Goal: Task Accomplishment & Management: Manage account settings

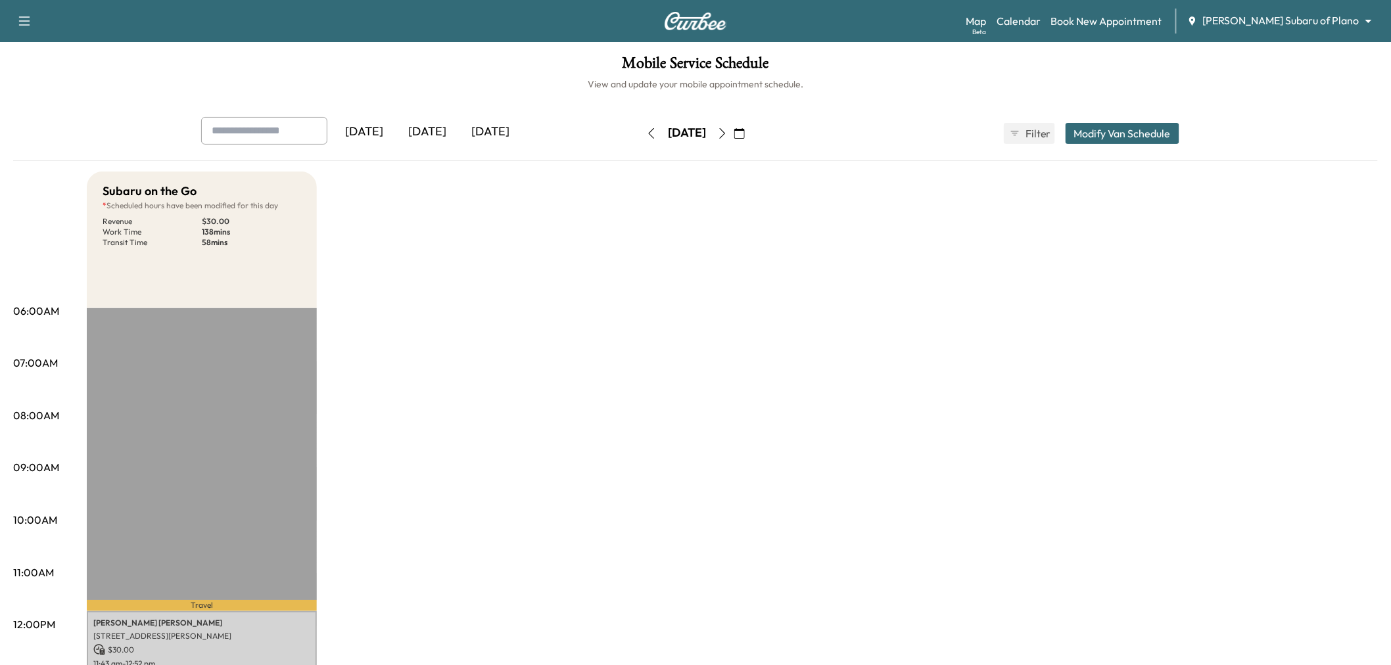
click at [728, 129] on icon "button" at bounding box center [722, 133] width 11 height 11
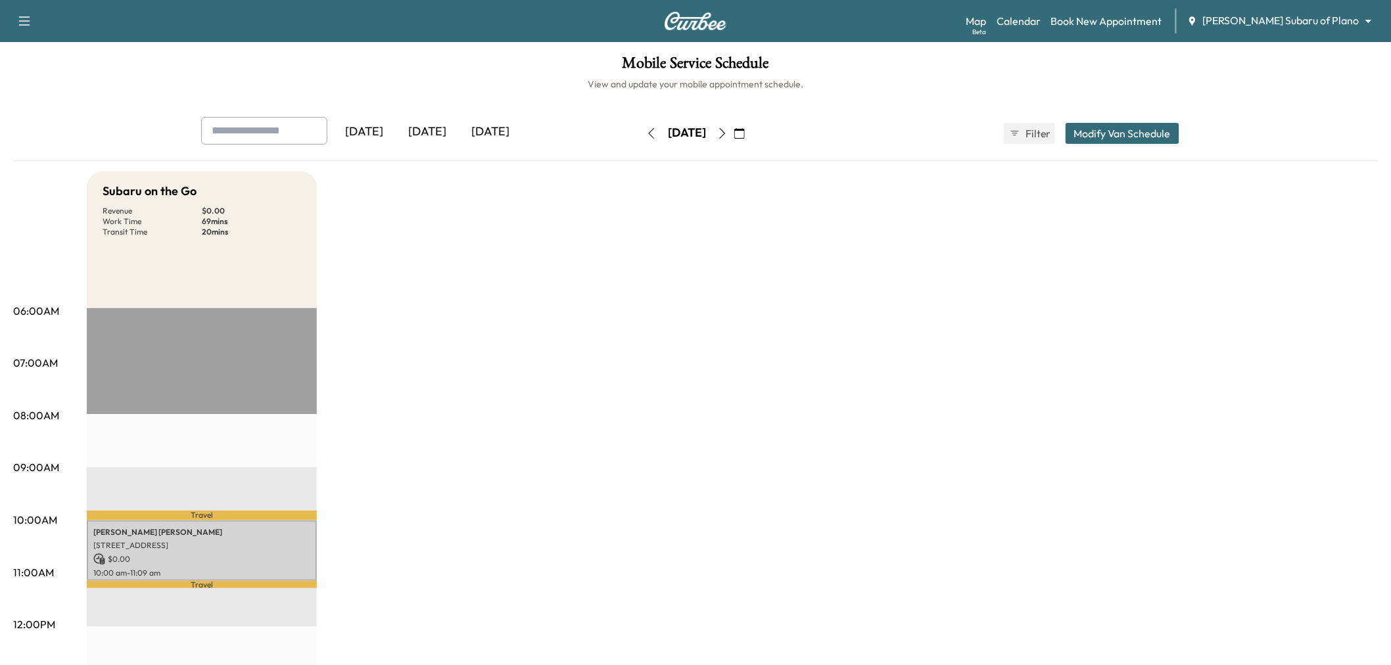
click at [425, 132] on div "[DATE]" at bounding box center [427, 132] width 63 height 30
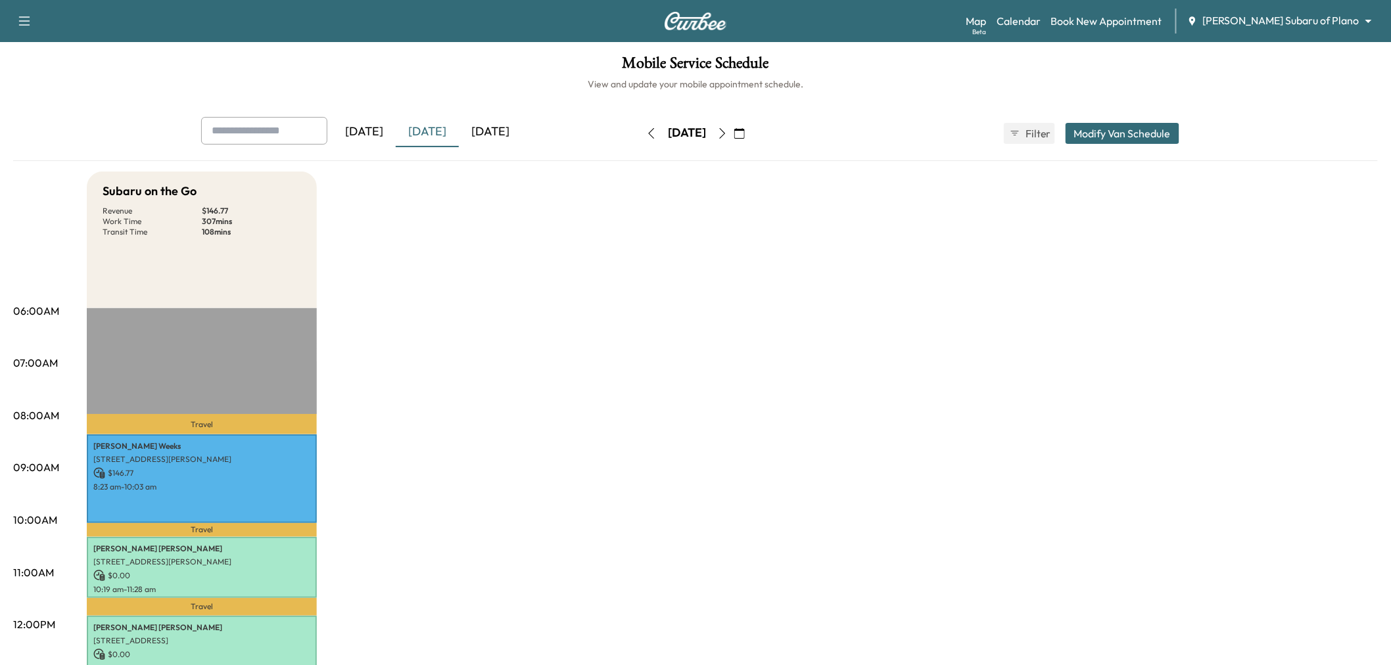
click at [498, 133] on div "[DATE]" at bounding box center [490, 132] width 63 height 30
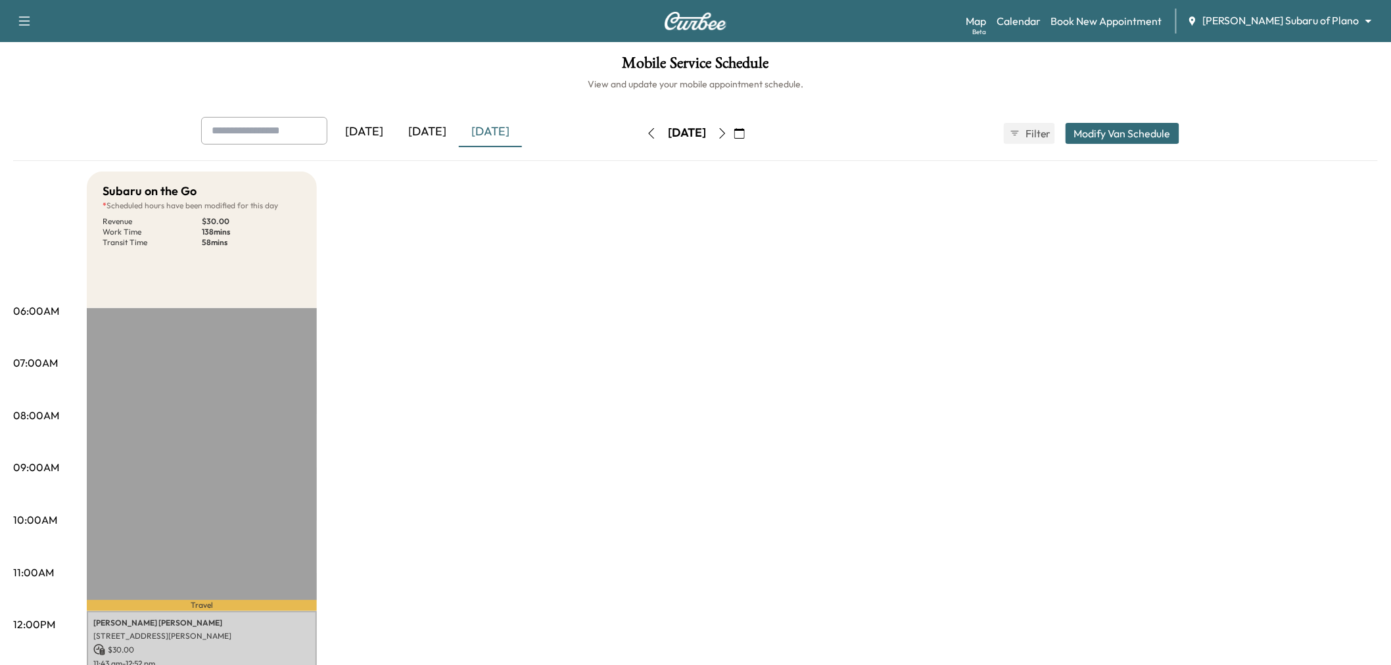
click at [728, 133] on icon "button" at bounding box center [722, 133] width 11 height 11
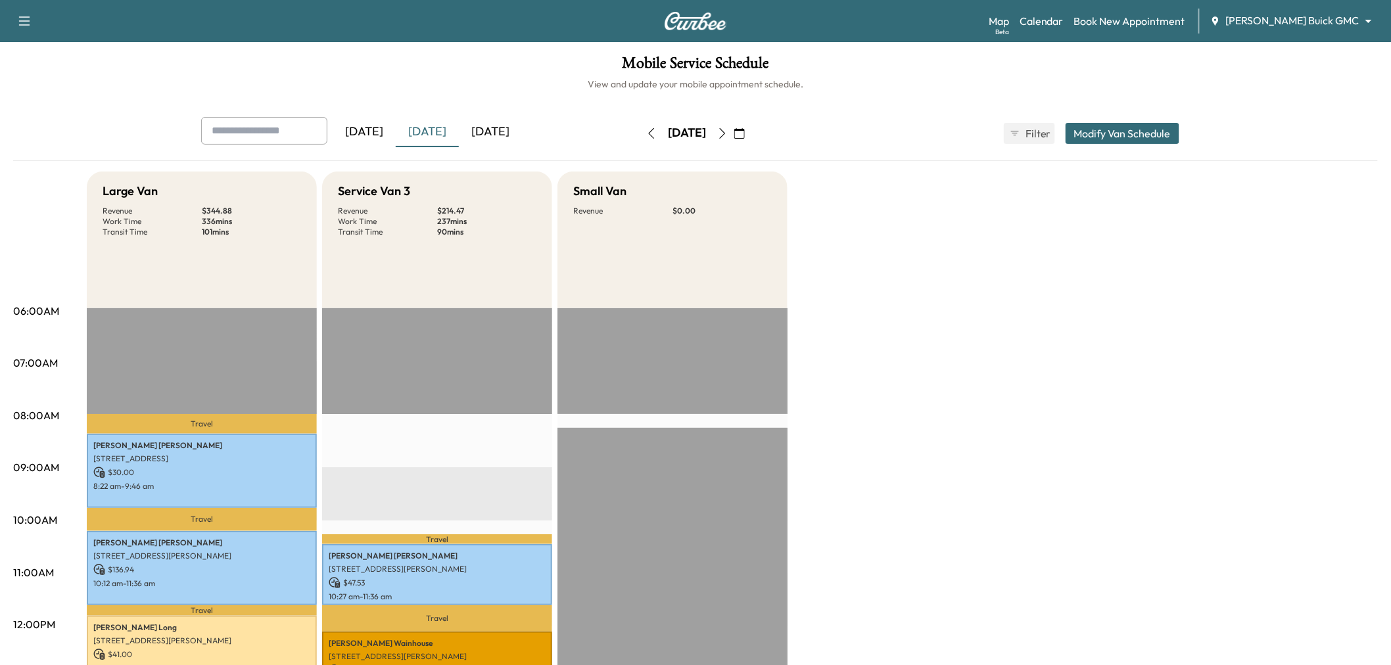
click at [734, 135] on button "button" at bounding box center [722, 133] width 22 height 21
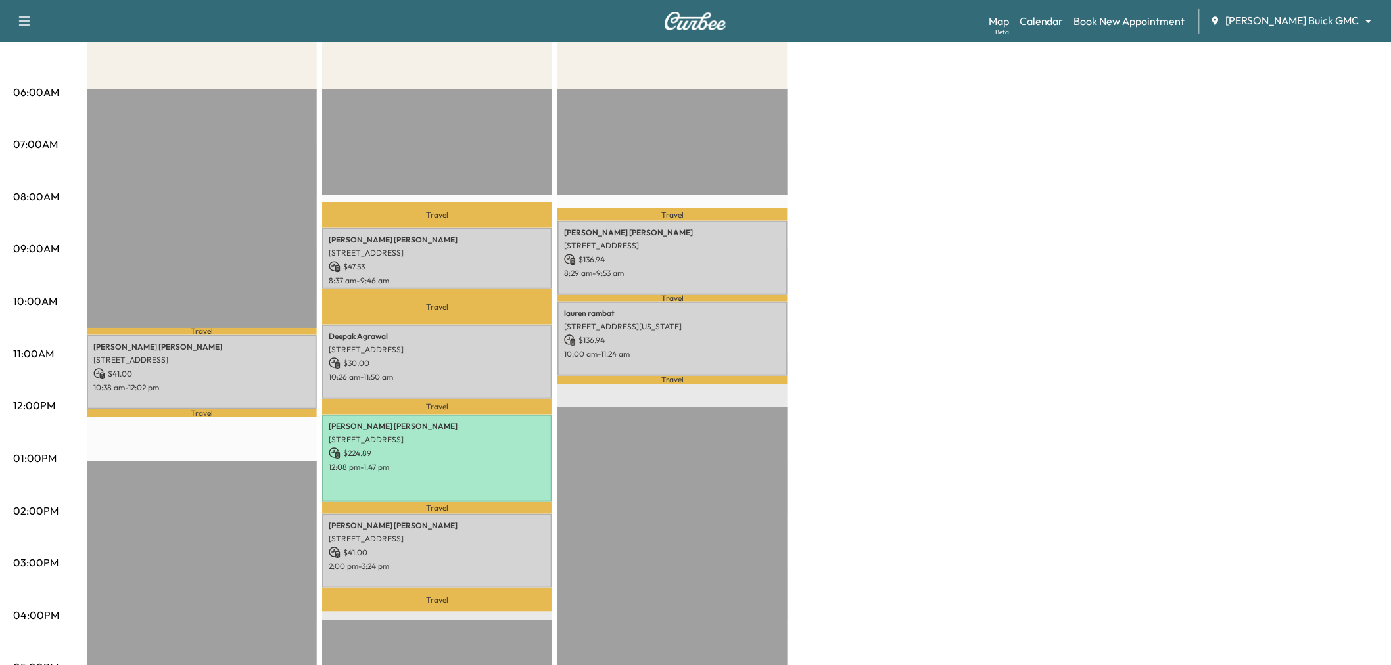
scroll to position [73, 0]
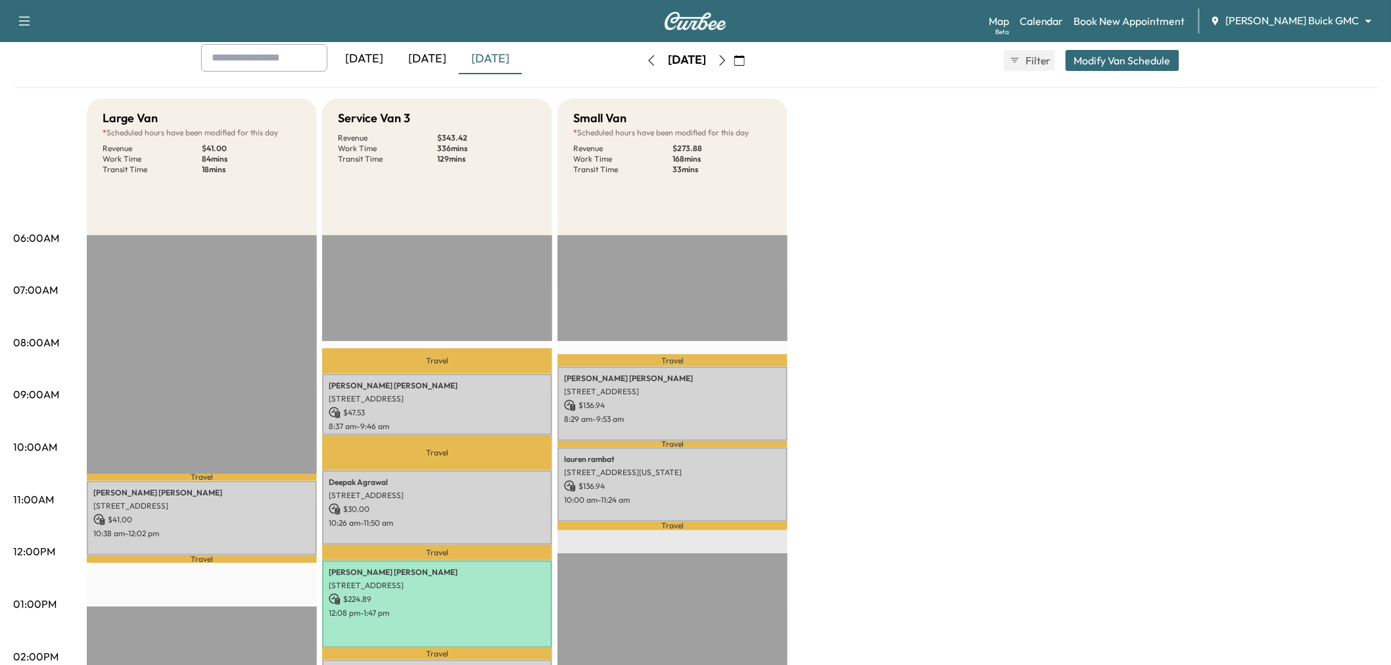
click at [728, 58] on icon "button" at bounding box center [722, 60] width 11 height 11
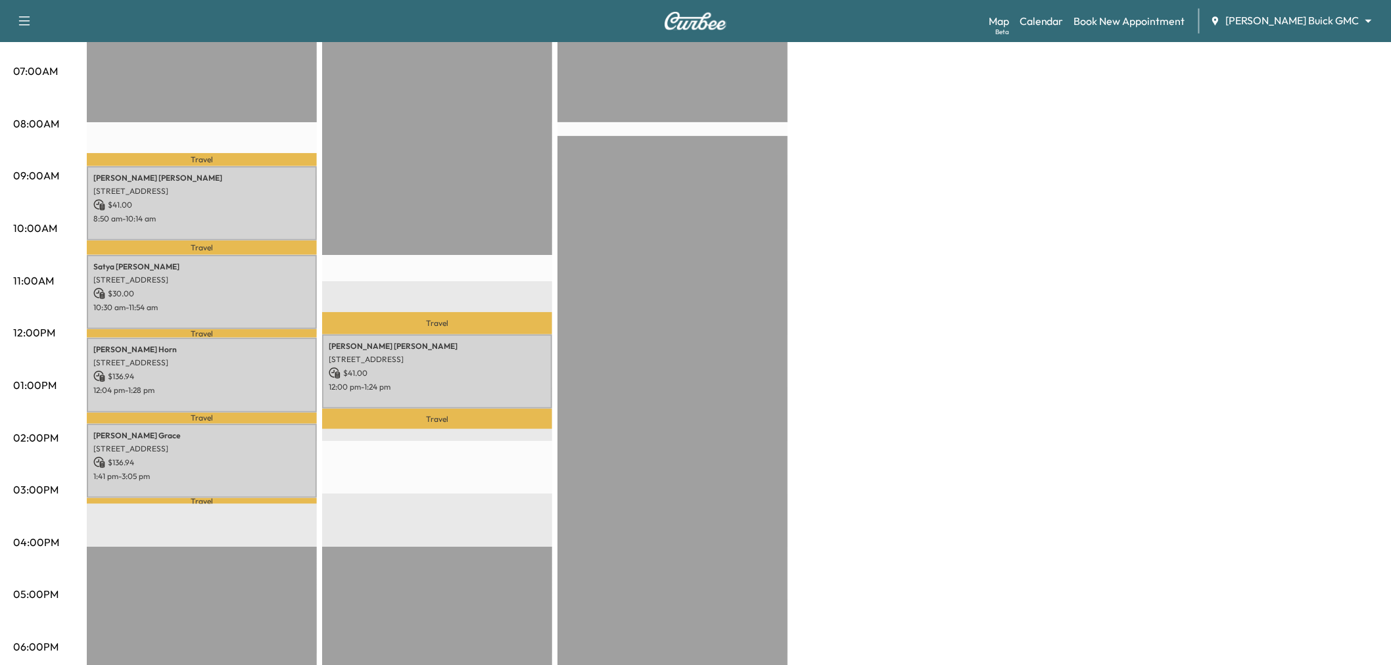
scroll to position [219, 0]
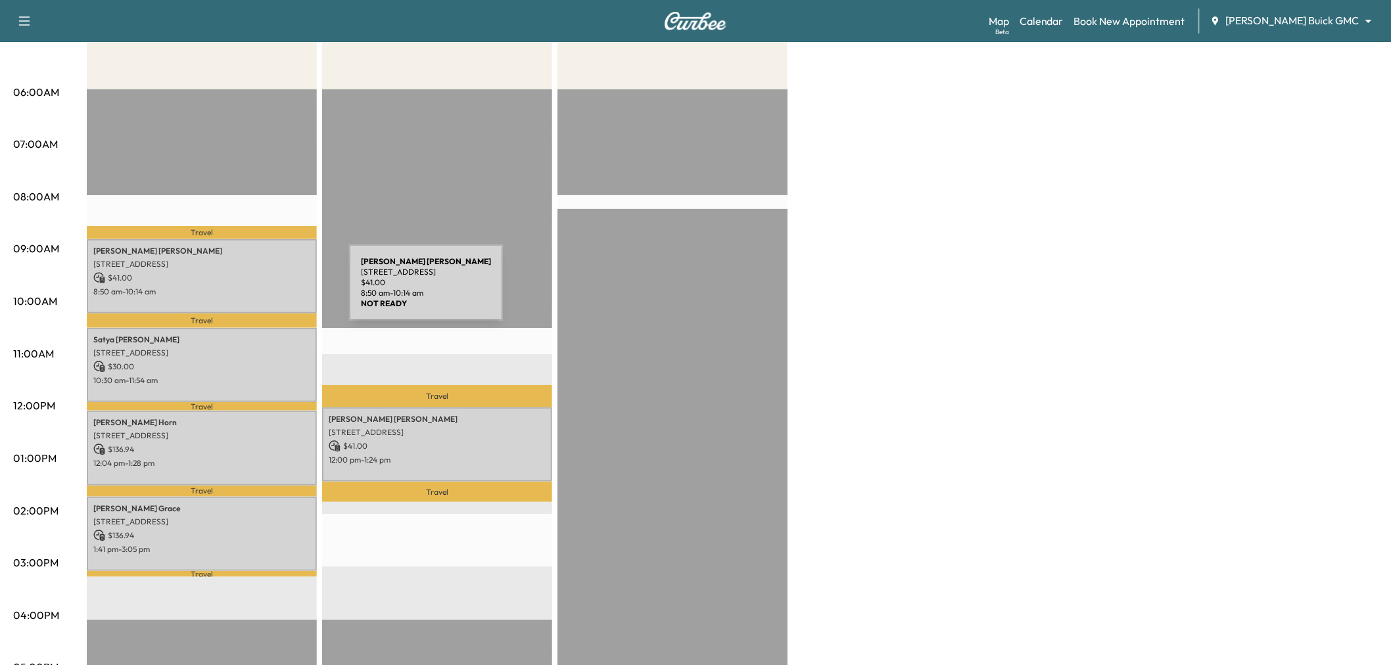
click at [250, 291] on p "8:50 am - 10:14 am" at bounding box center [201, 292] width 217 height 11
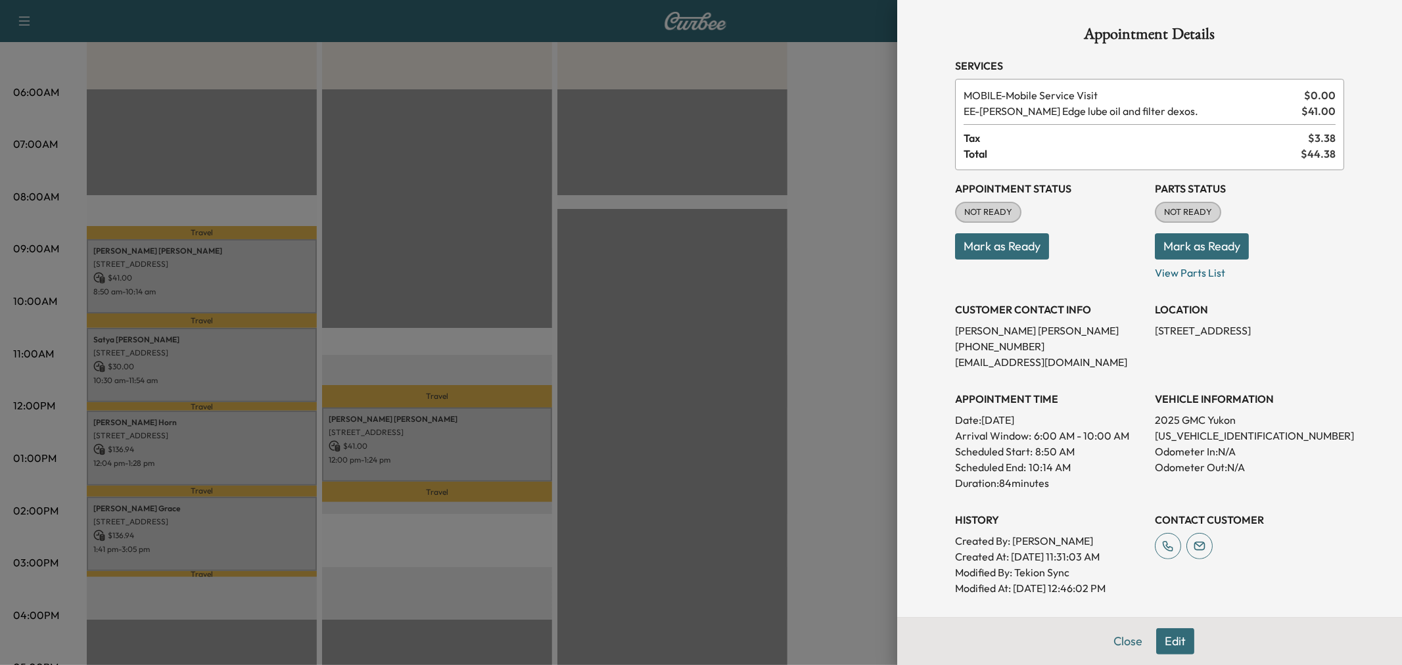
click at [250, 291] on div at bounding box center [701, 332] width 1402 height 665
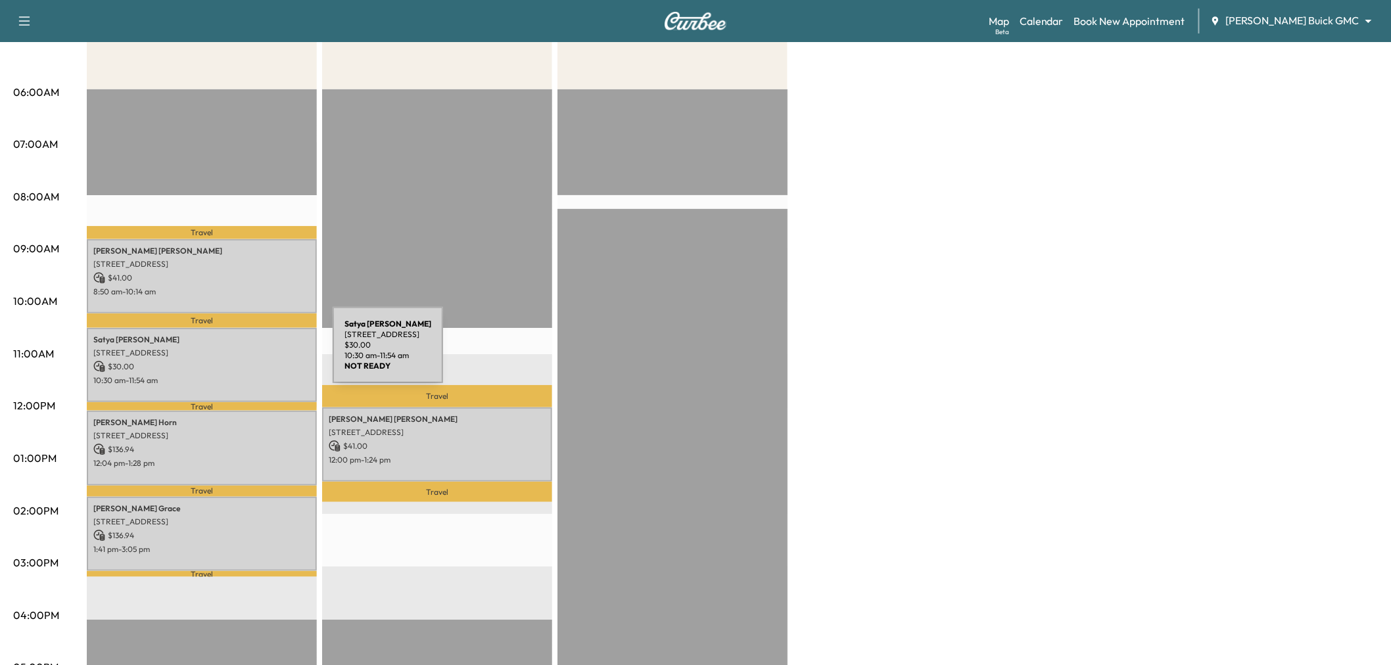
drag, startPoint x: 234, startPoint y: 353, endPoint x: 237, endPoint y: 362, distance: 9.8
click at [237, 362] on div "Satya Terala 7549 Stonebrook Pkwy, Frisco, TX 75034, USA $ 30.00 10:30 am - 11:…" at bounding box center [202, 365] width 230 height 74
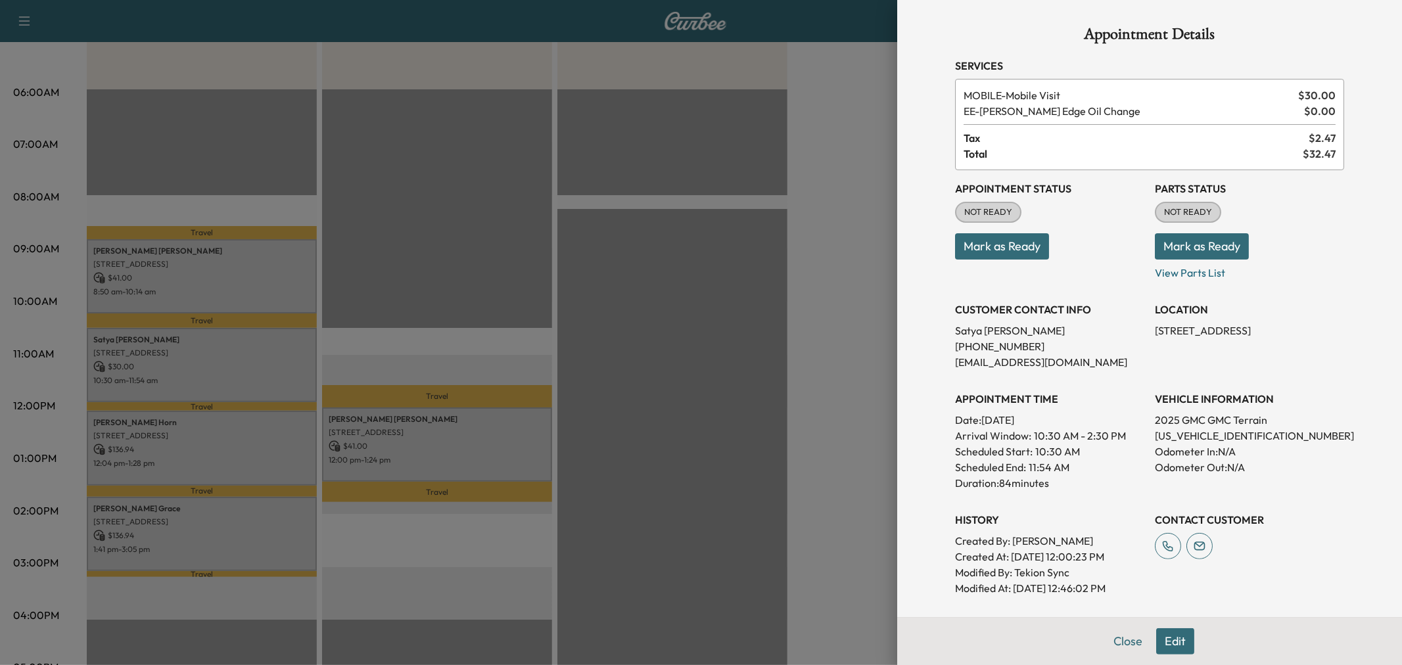
click at [234, 436] on div at bounding box center [701, 332] width 1402 height 665
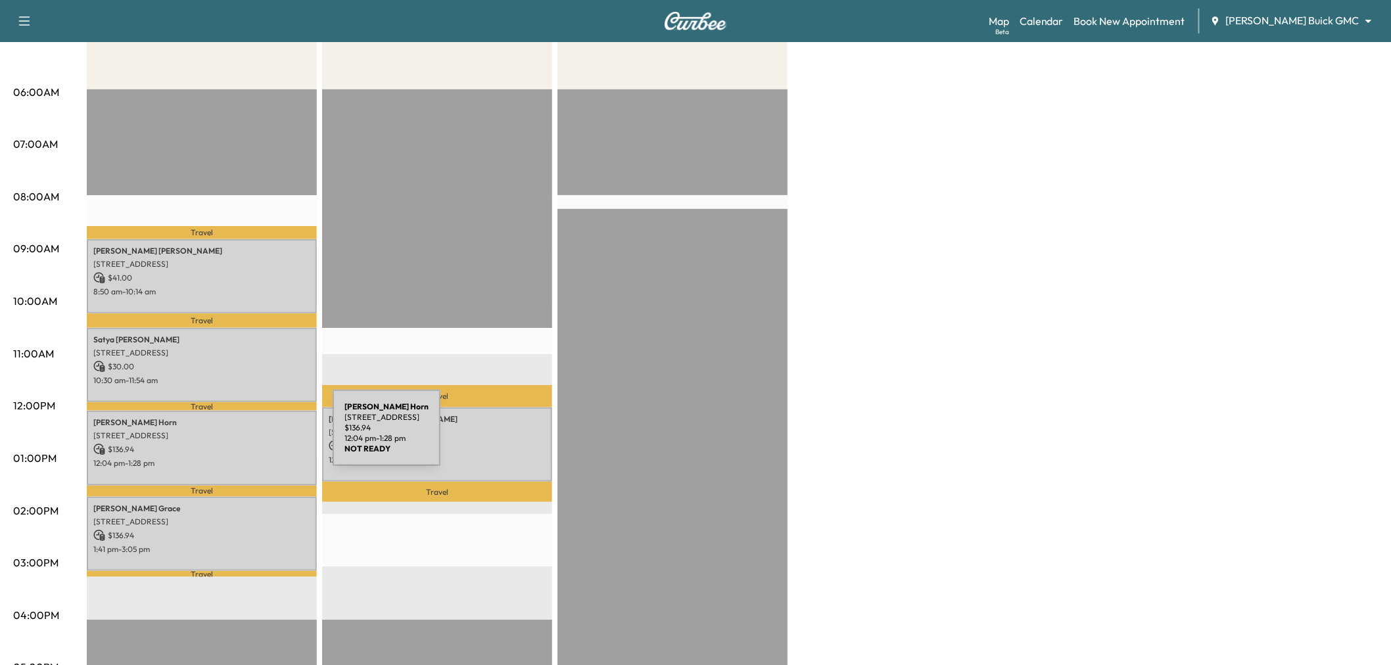
click at [234, 436] on p "2387 Kittyhawk Dr, Frisco, TX 75034, USA" at bounding box center [201, 436] width 217 height 11
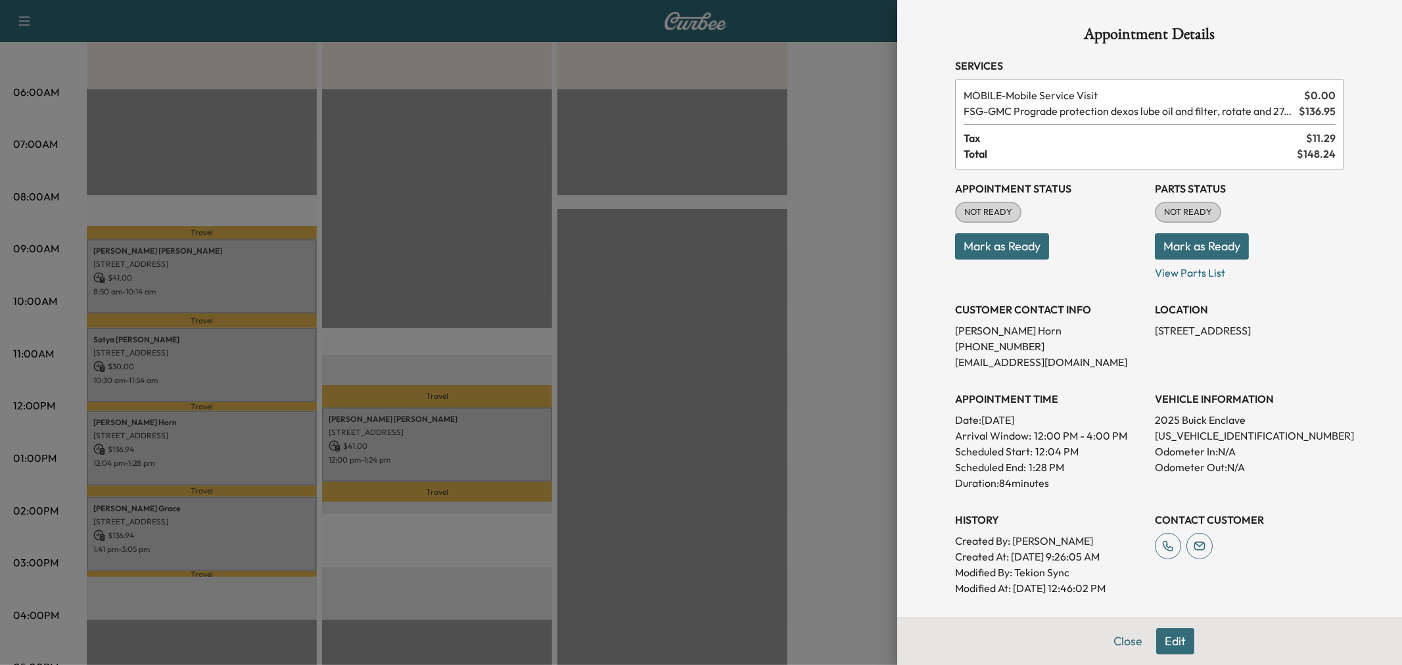
click at [239, 463] on div at bounding box center [701, 332] width 1402 height 665
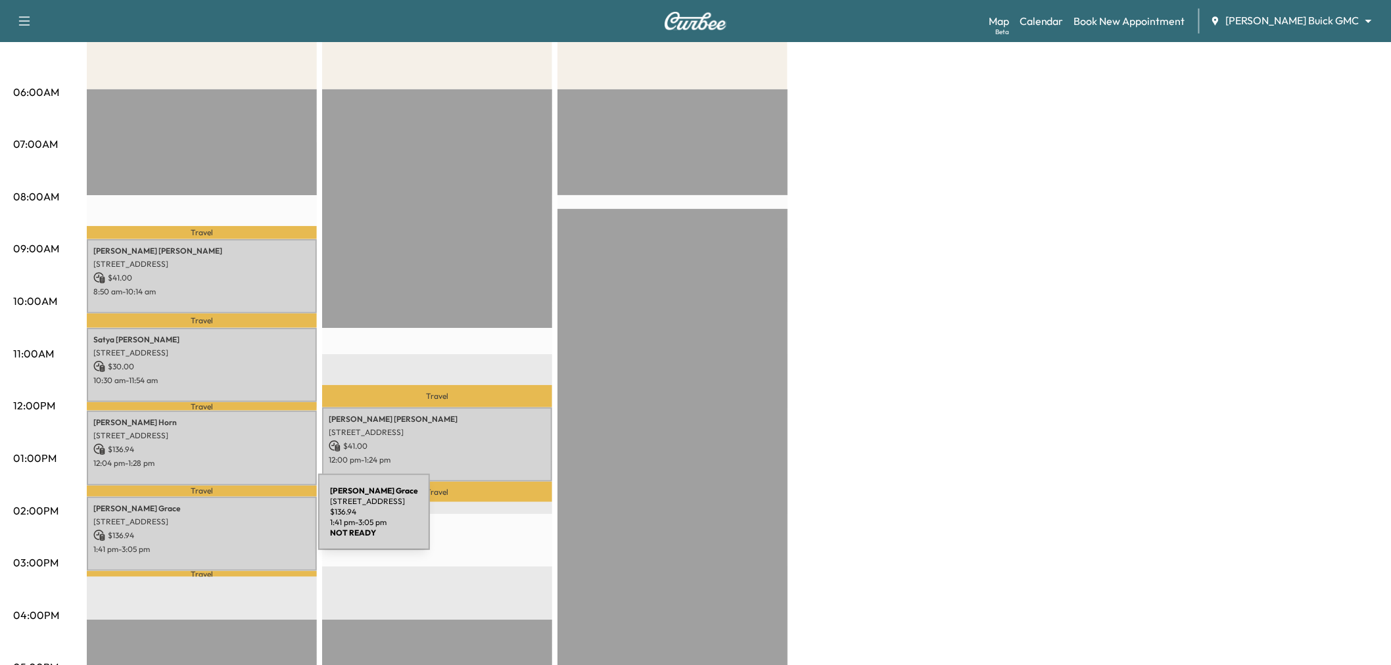
click at [220, 520] on p "2601 Network Blvd, Frisco, TX 75034, USA" at bounding box center [201, 522] width 217 height 11
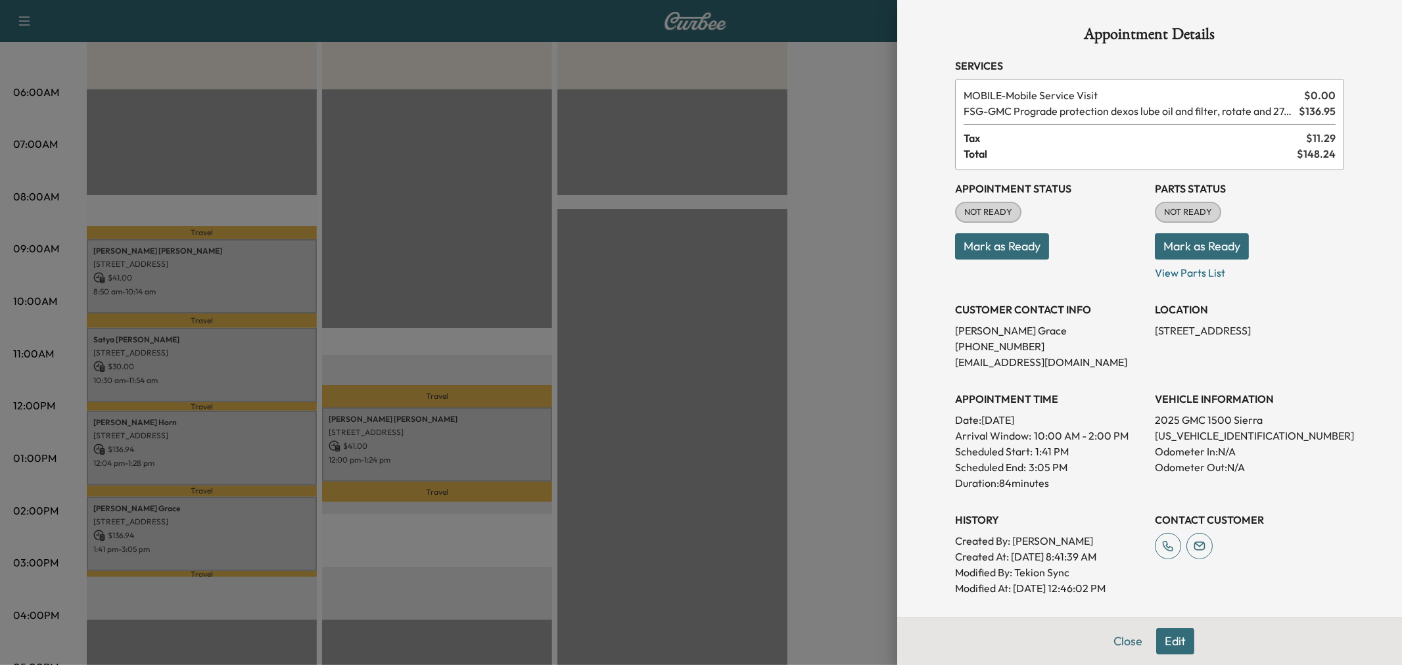
click at [220, 520] on div at bounding box center [701, 332] width 1402 height 665
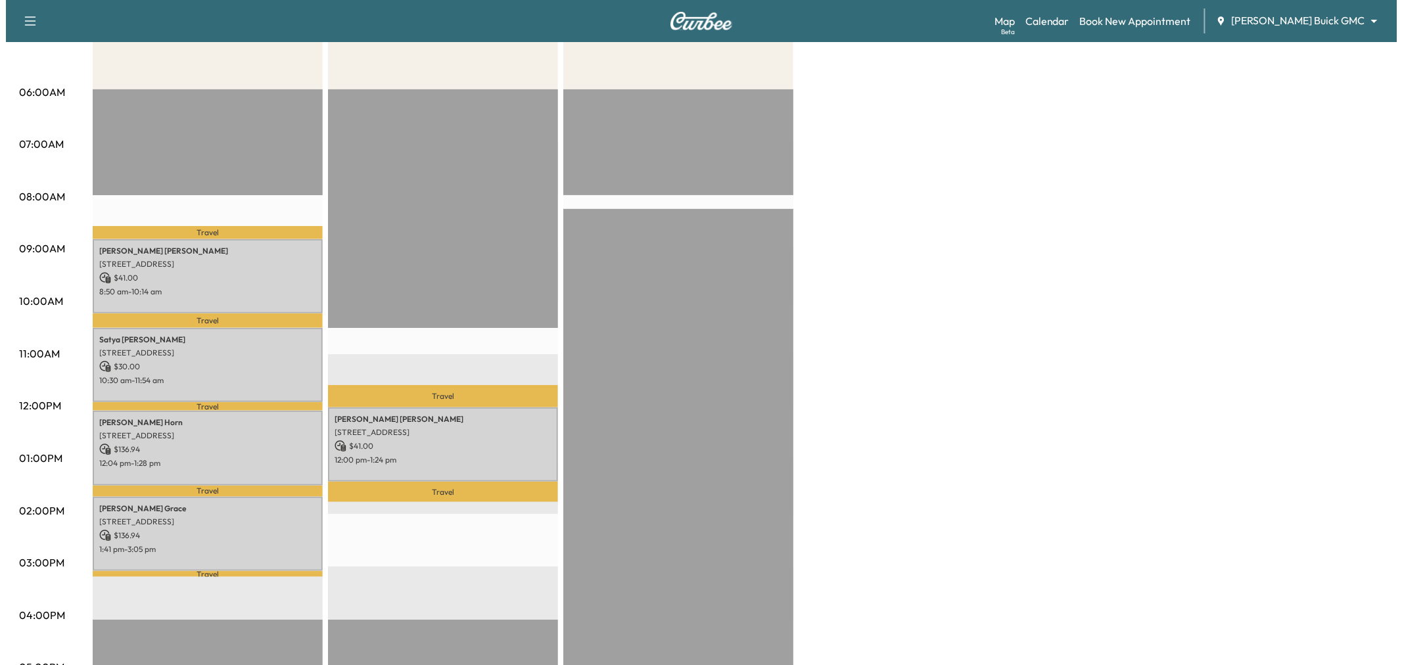
scroll to position [0, 0]
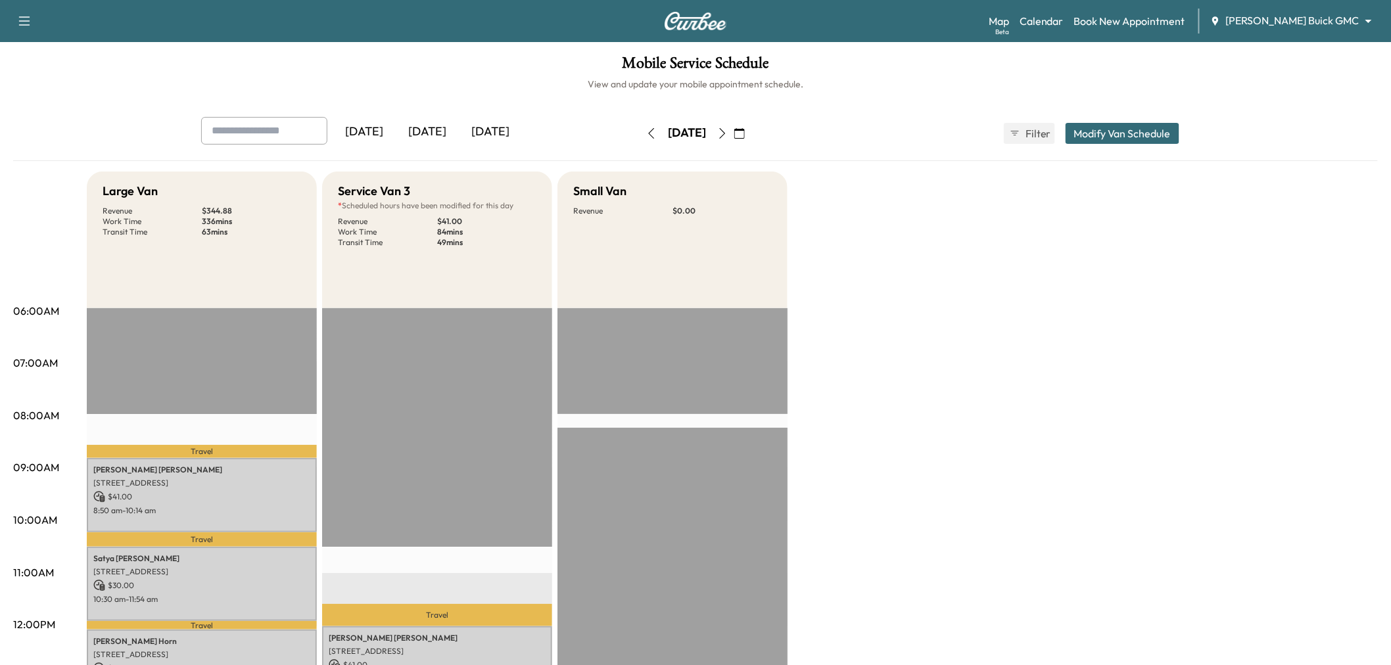
click at [1057, 143] on div "Yesterday Today Tomorrow Wednesday, September 24 September 2025 S M T W T F S 3…" at bounding box center [696, 133] width 1010 height 33
click at [1076, 139] on button "Modify Van Schedule" at bounding box center [1123, 133] width 114 height 21
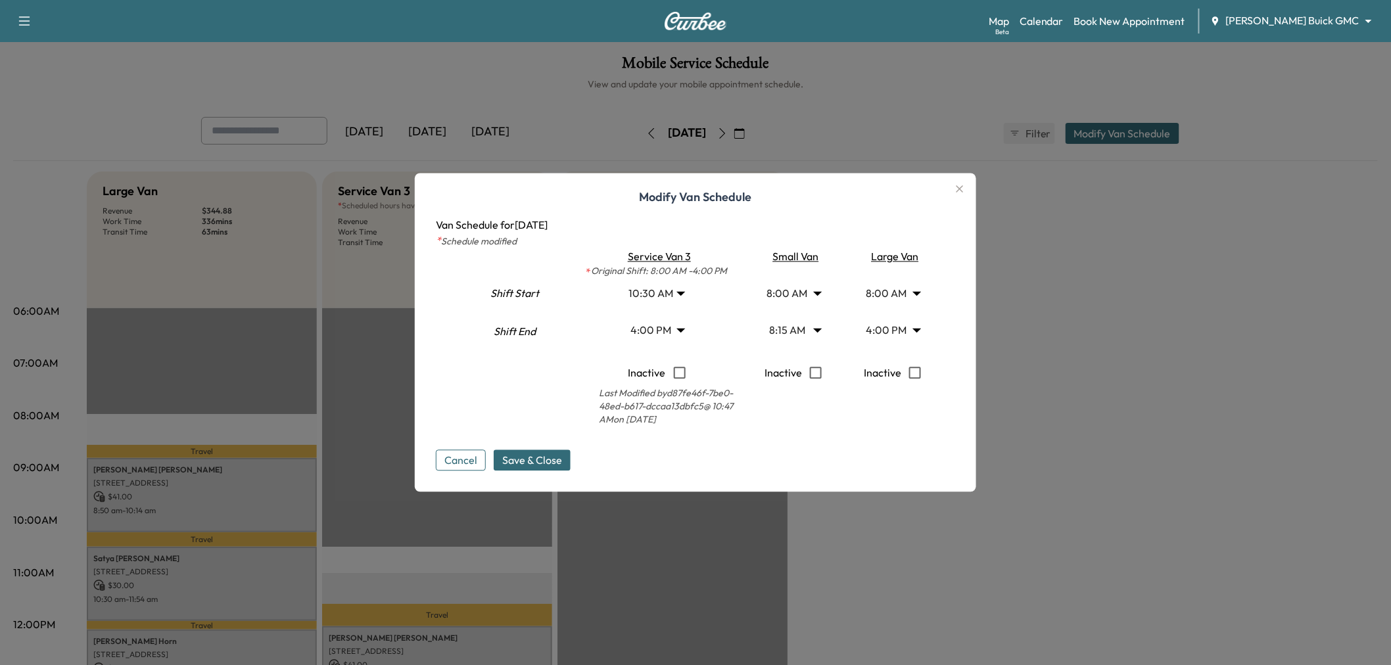
click at [689, 333] on body "Support Log Out Map Beta Calendar Book New Appointment Ewing Buick GMC ********…" at bounding box center [695, 332] width 1391 height 665
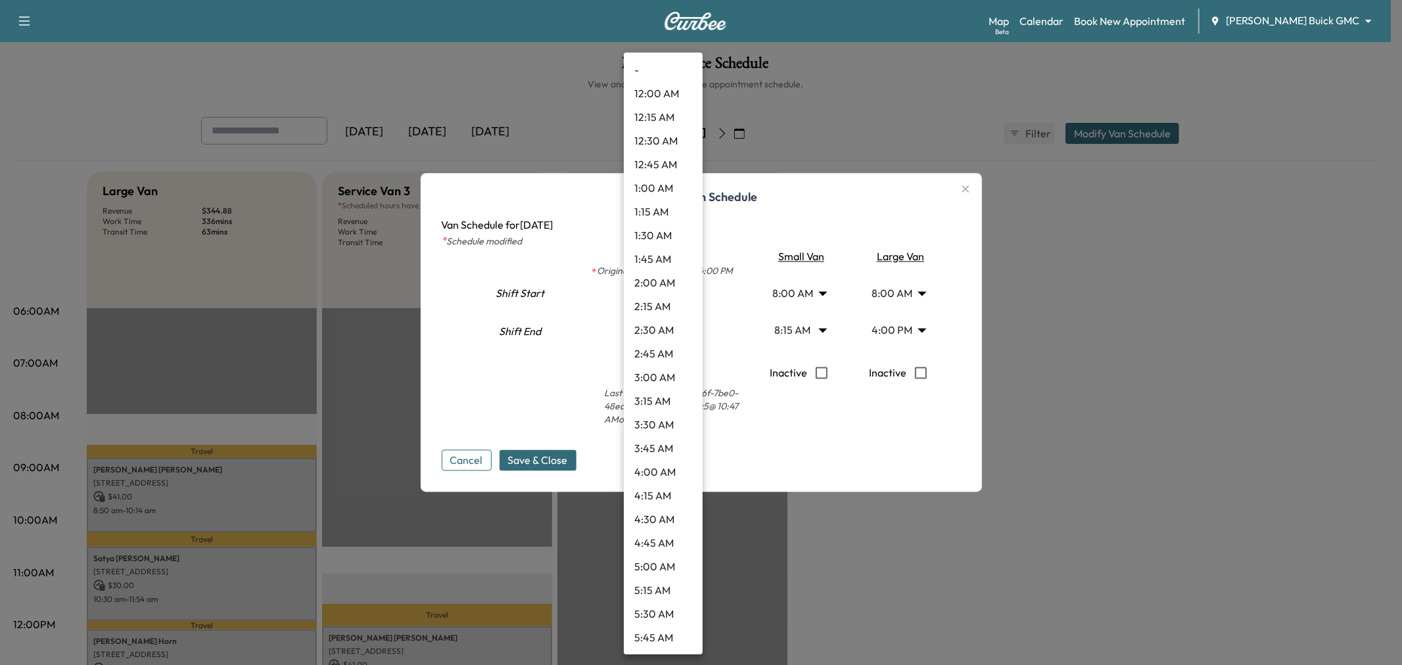
scroll to position [1253, 0]
click at [511, 370] on div at bounding box center [701, 332] width 1402 height 665
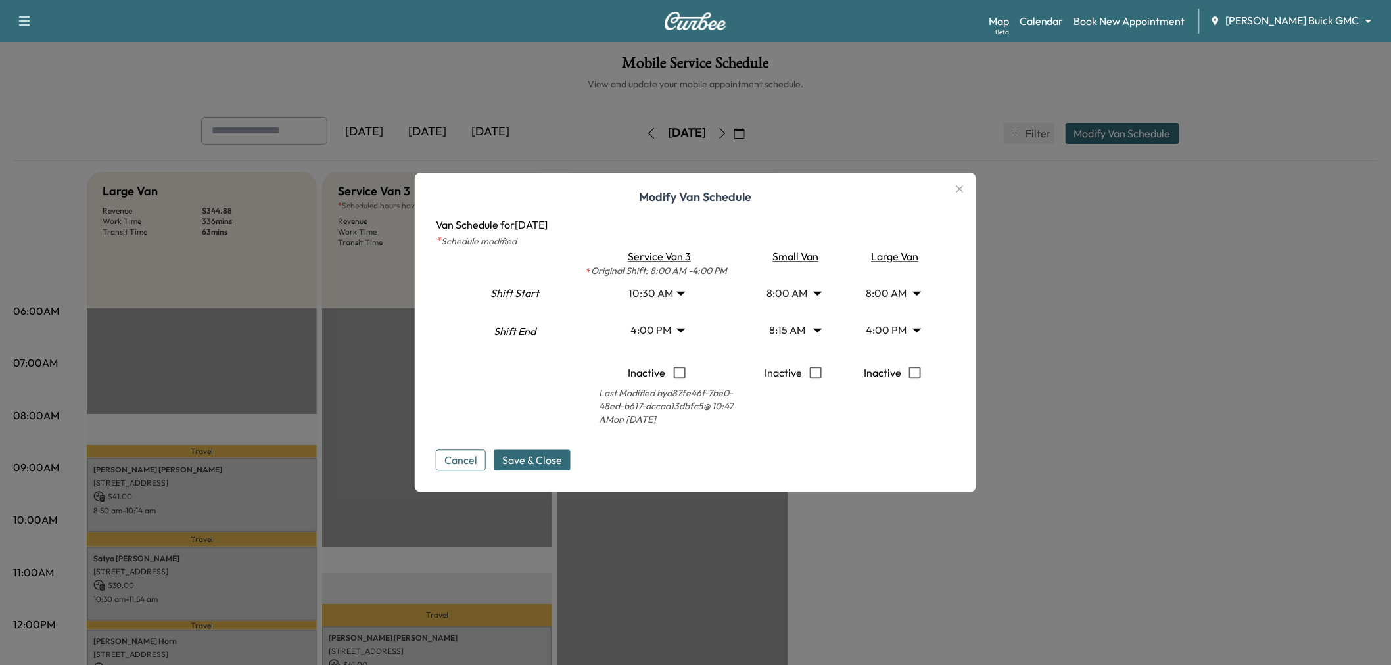
click at [896, 333] on body "Support Log Out Map Beta Calendar Book New Appointment Ewing Buick GMC ********…" at bounding box center [695, 332] width 1391 height 665
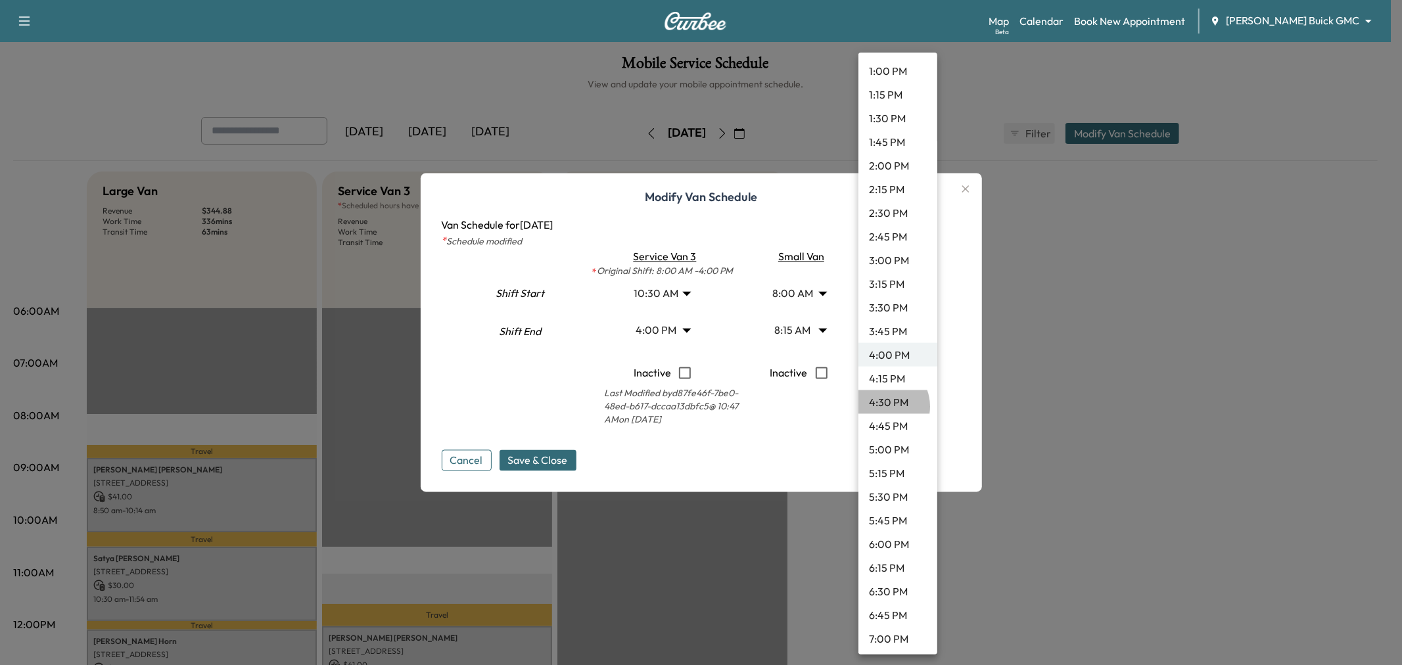
click at [882, 406] on li "4:30 PM" at bounding box center [897, 402] width 79 height 24
type input "****"
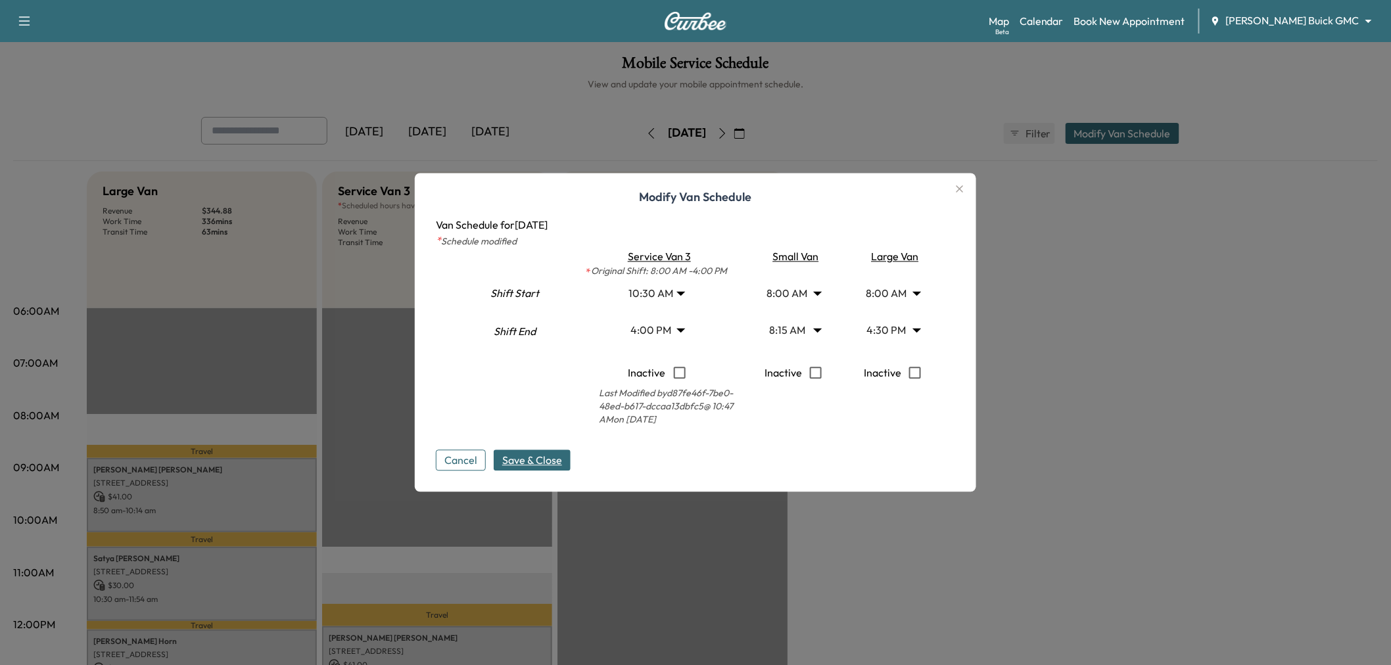
click at [525, 454] on span "Save & Close" at bounding box center [532, 461] width 60 height 16
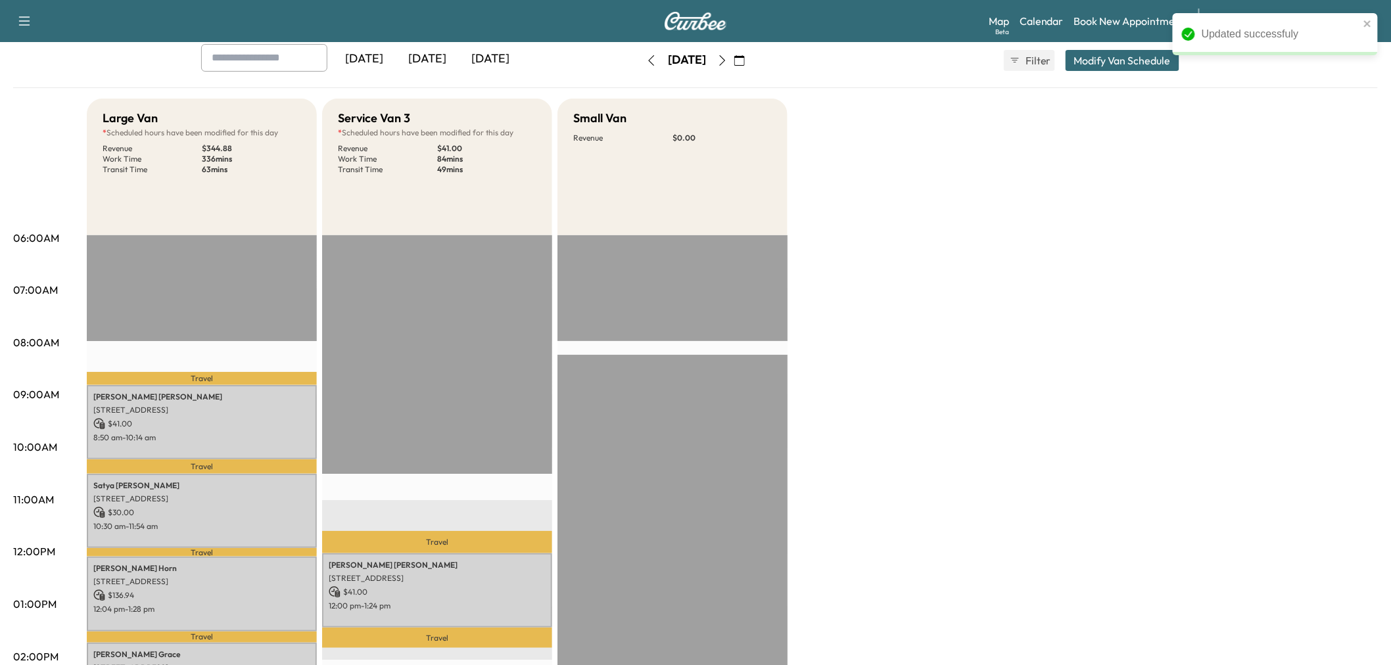
scroll to position [0, 0]
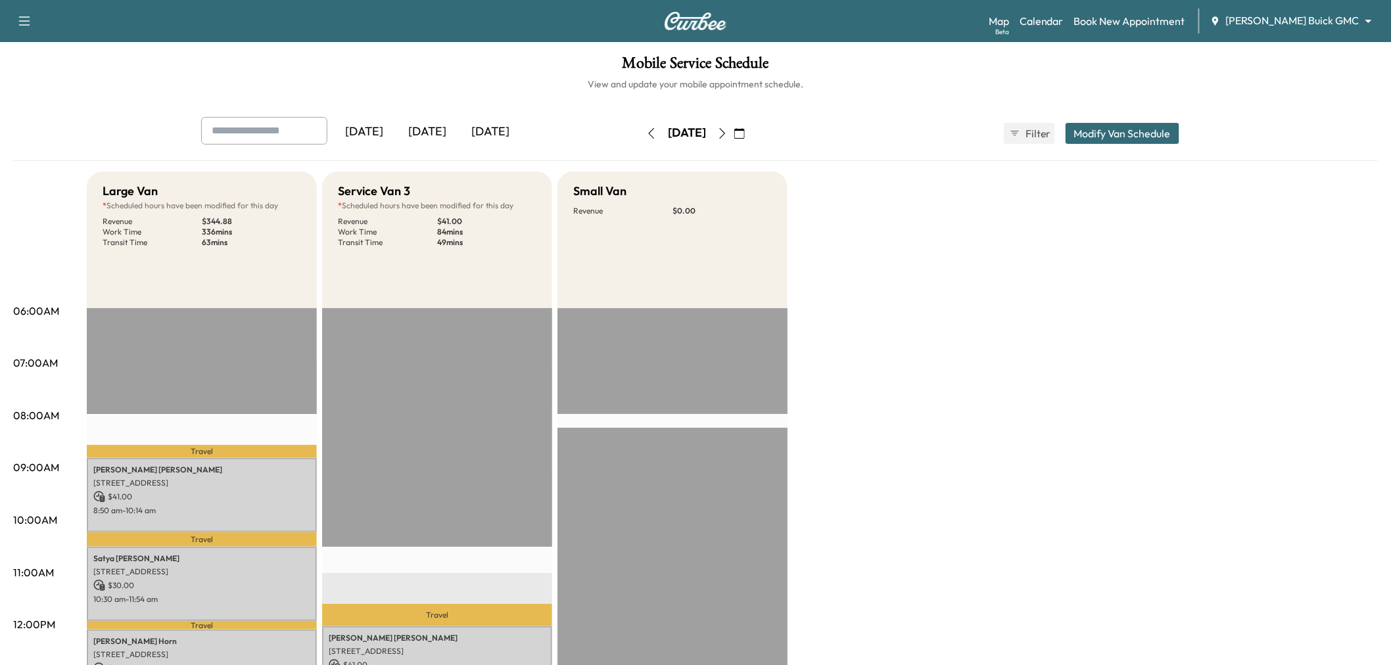
click at [728, 130] on icon "button" at bounding box center [722, 133] width 11 height 11
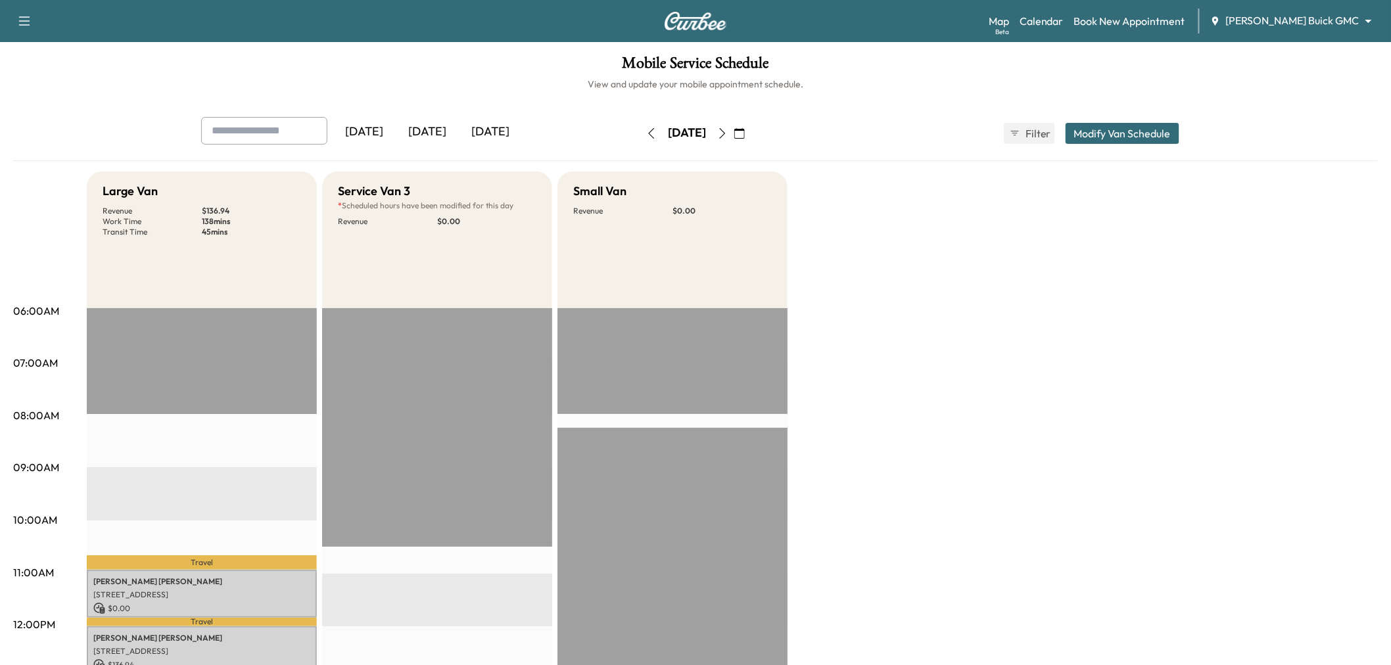
click at [734, 127] on button "button" at bounding box center [722, 133] width 22 height 21
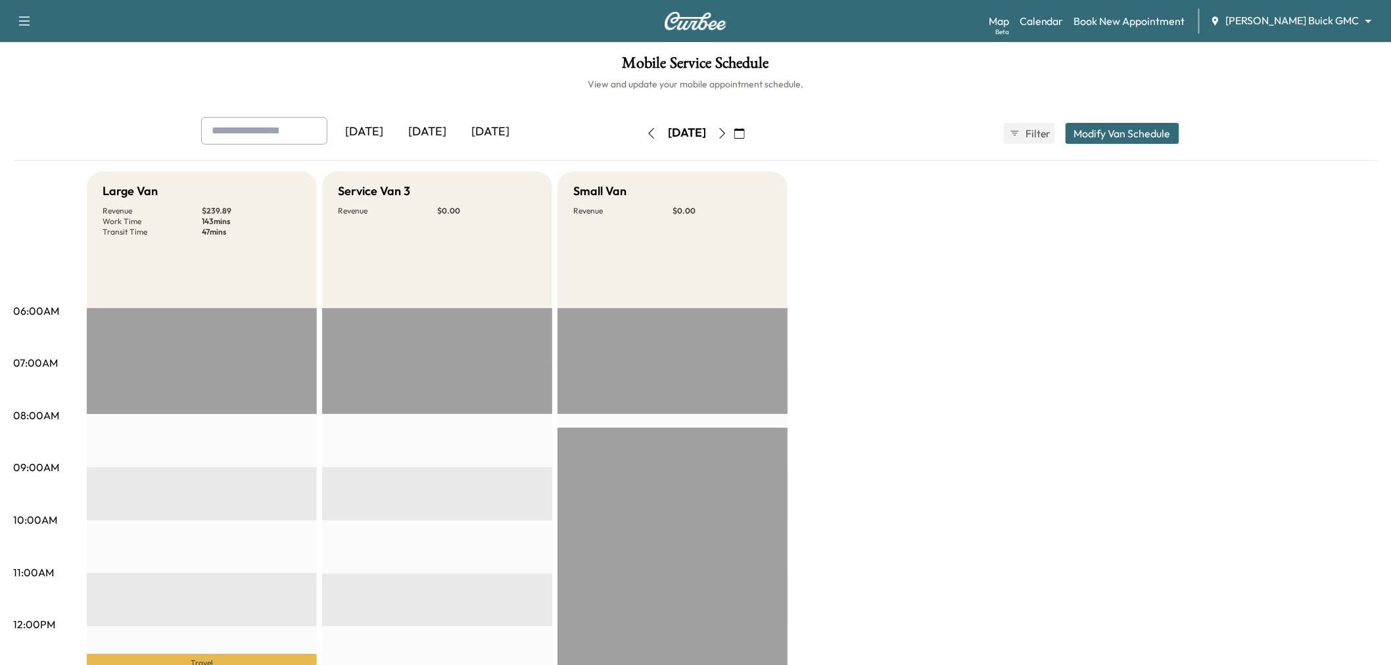
click at [640, 140] on button "button" at bounding box center [651, 133] width 22 height 21
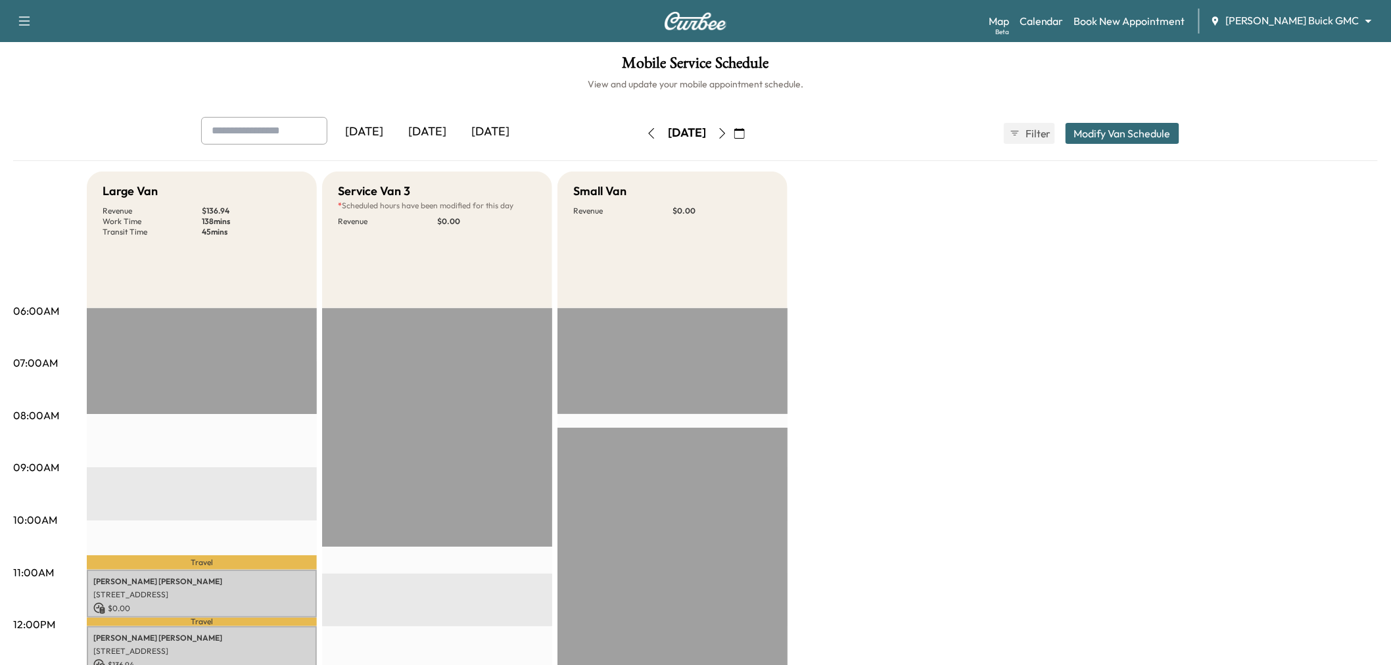
scroll to position [219, 0]
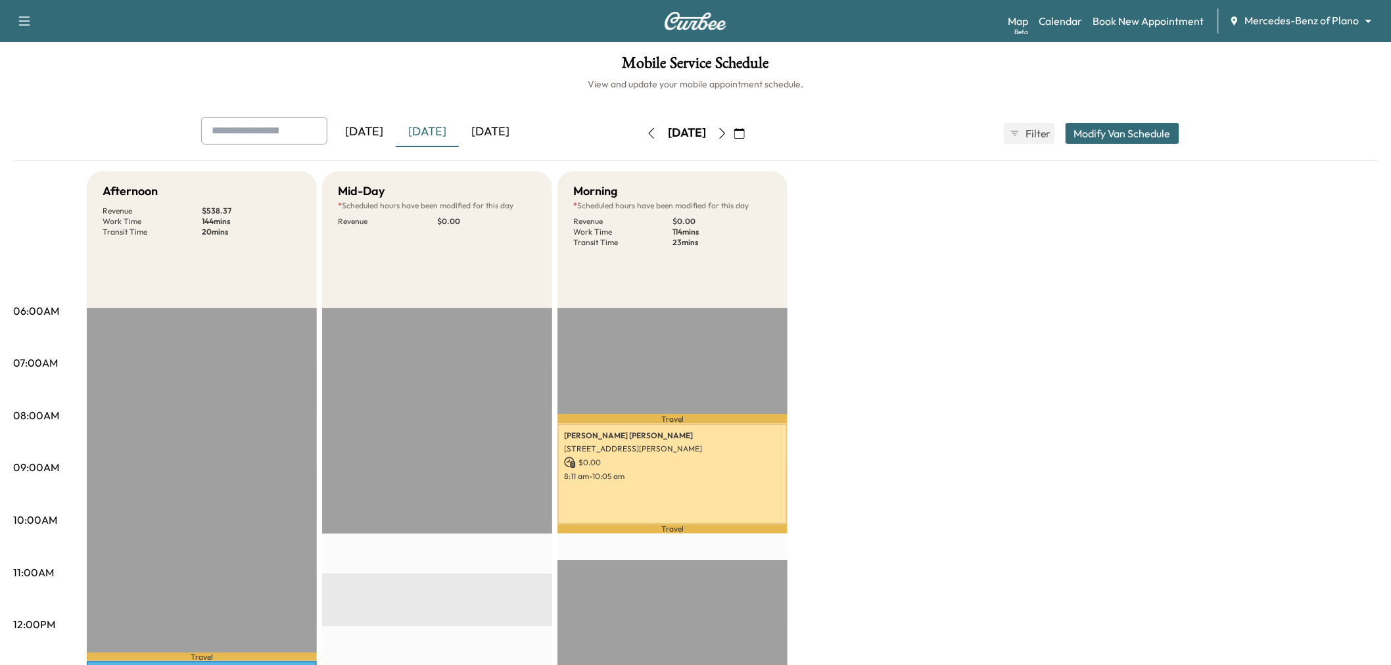
click at [734, 132] on button "button" at bounding box center [722, 133] width 22 height 21
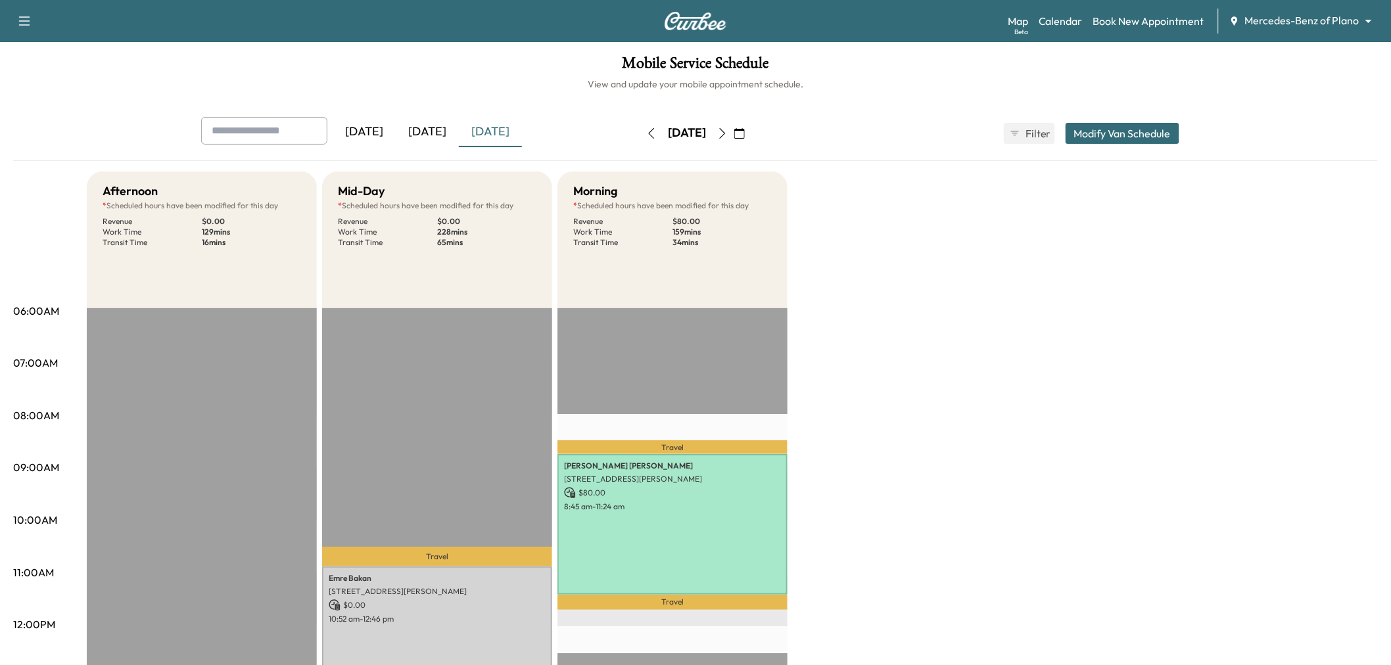
click at [728, 131] on icon "button" at bounding box center [722, 133] width 11 height 11
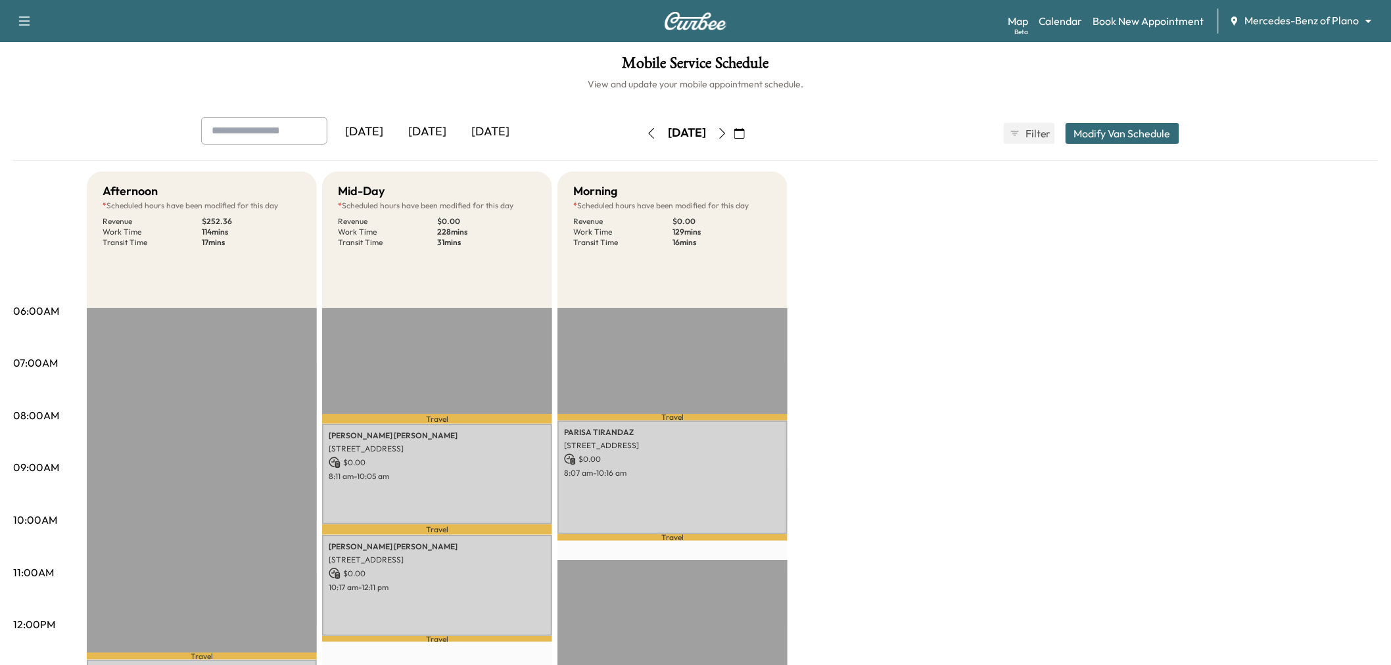
click at [728, 133] on icon "button" at bounding box center [722, 133] width 11 height 11
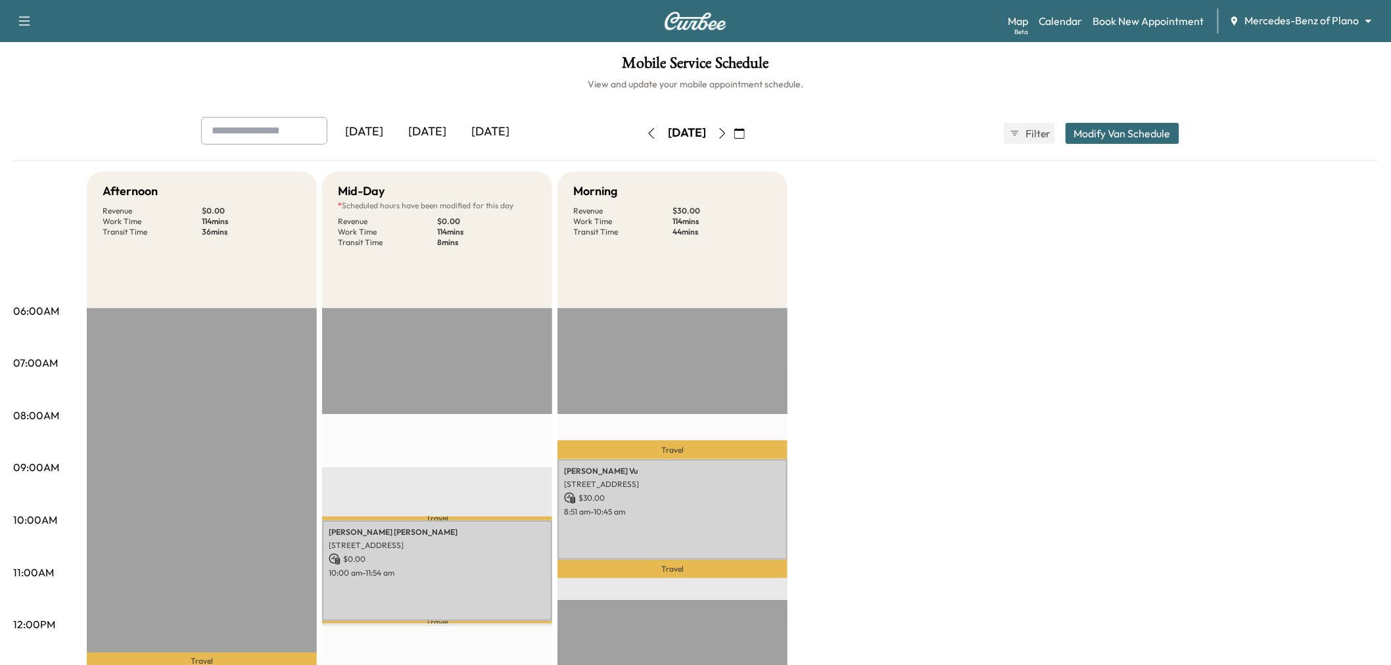
click at [728, 131] on icon "button" at bounding box center [722, 133] width 11 height 11
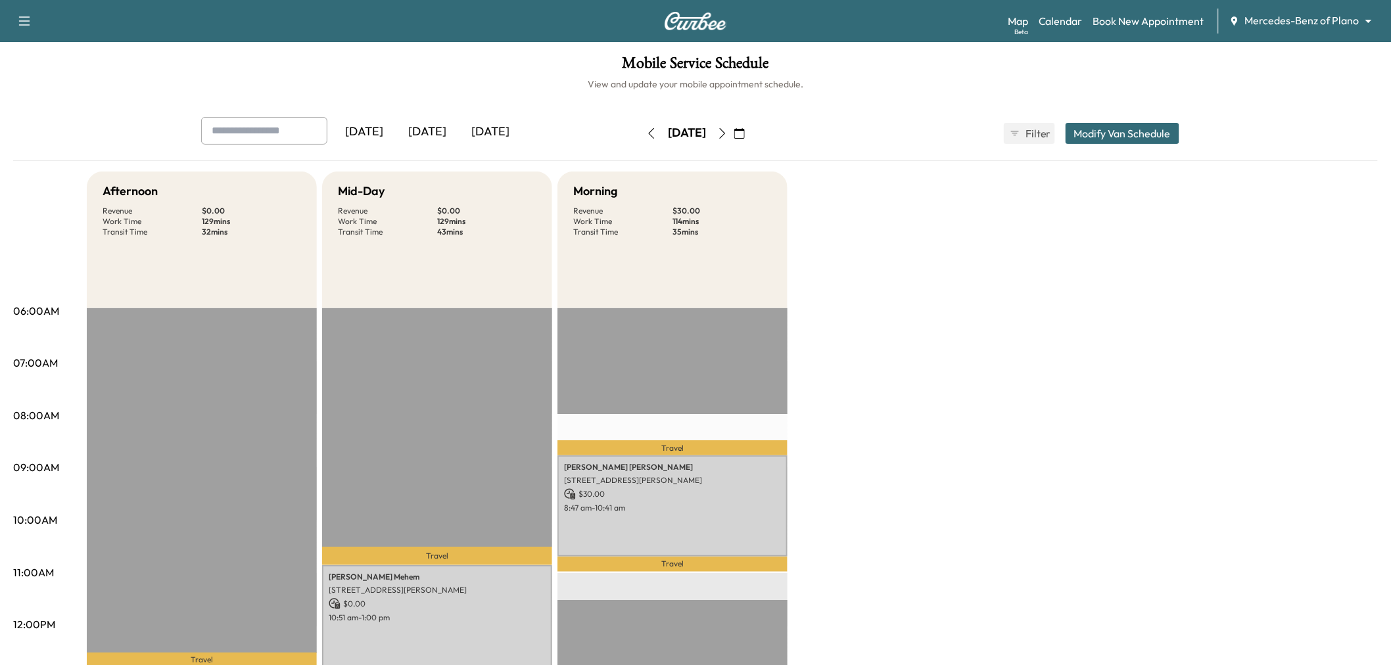
click at [646, 128] on icon "button" at bounding box center [651, 133] width 11 height 11
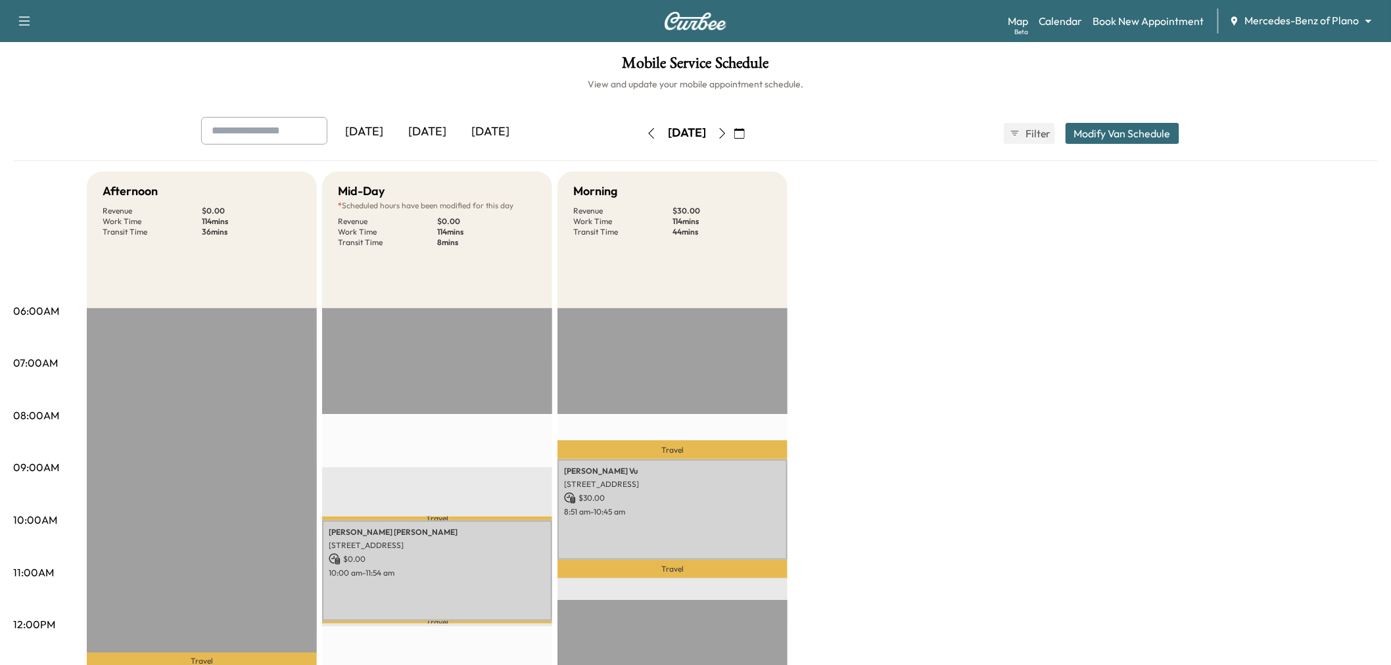
click at [1089, 137] on button "Modify Van Schedule" at bounding box center [1123, 133] width 114 height 21
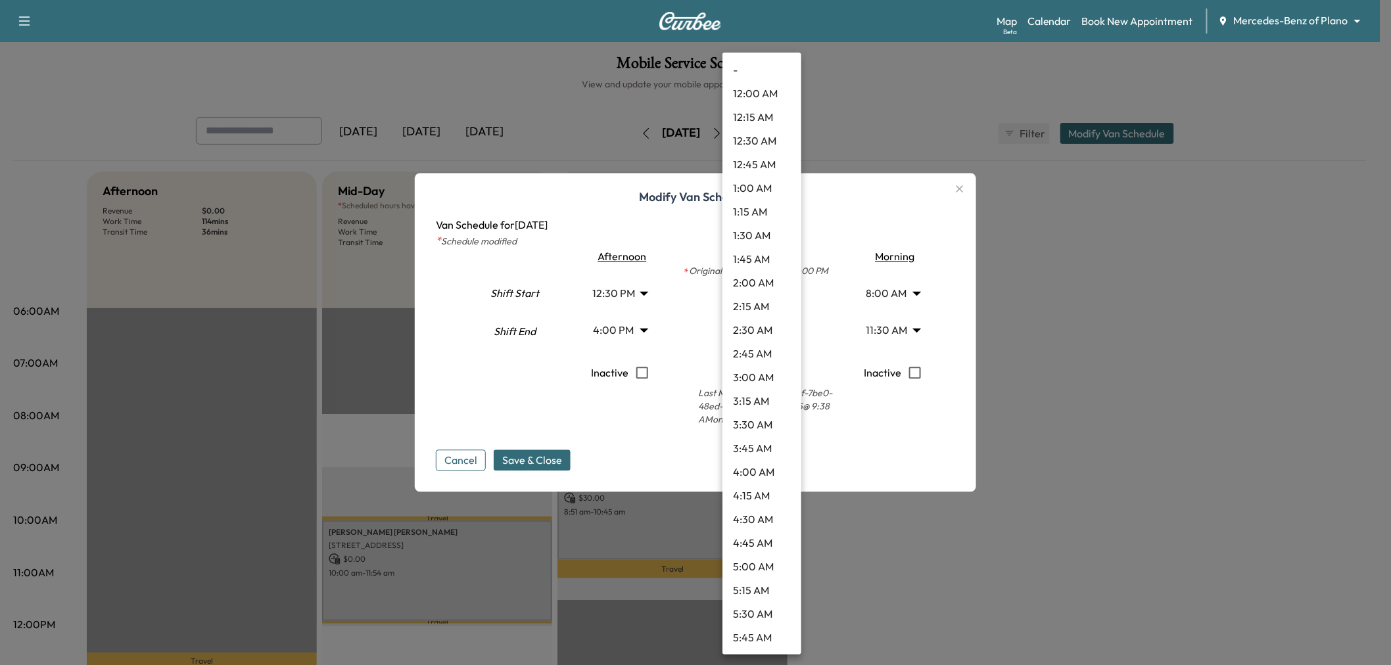
click at [757, 331] on body "Support Log Out Map Beta Calendar Book New Appointment Mercedes-Benz of Plano *…" at bounding box center [695, 332] width 1391 height 665
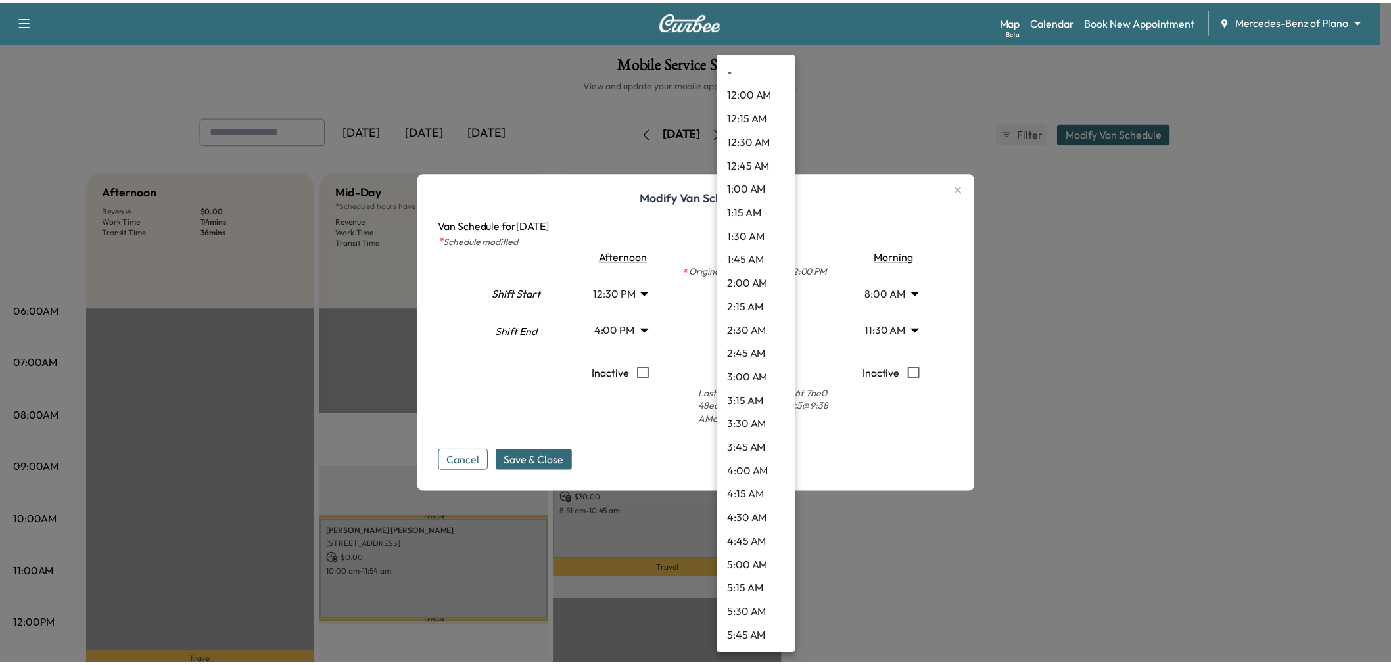
scroll to position [970, 0]
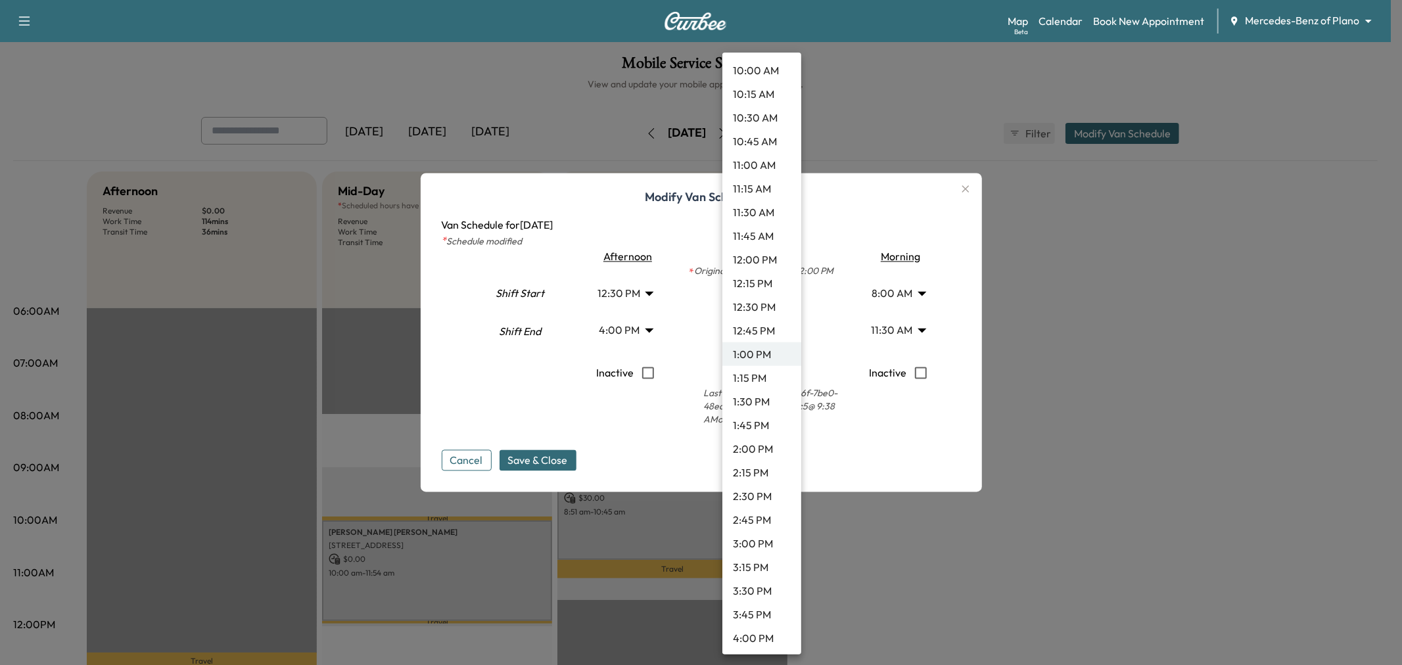
click at [754, 416] on li "1:45 PM" at bounding box center [761, 425] width 79 height 24
type input "*****"
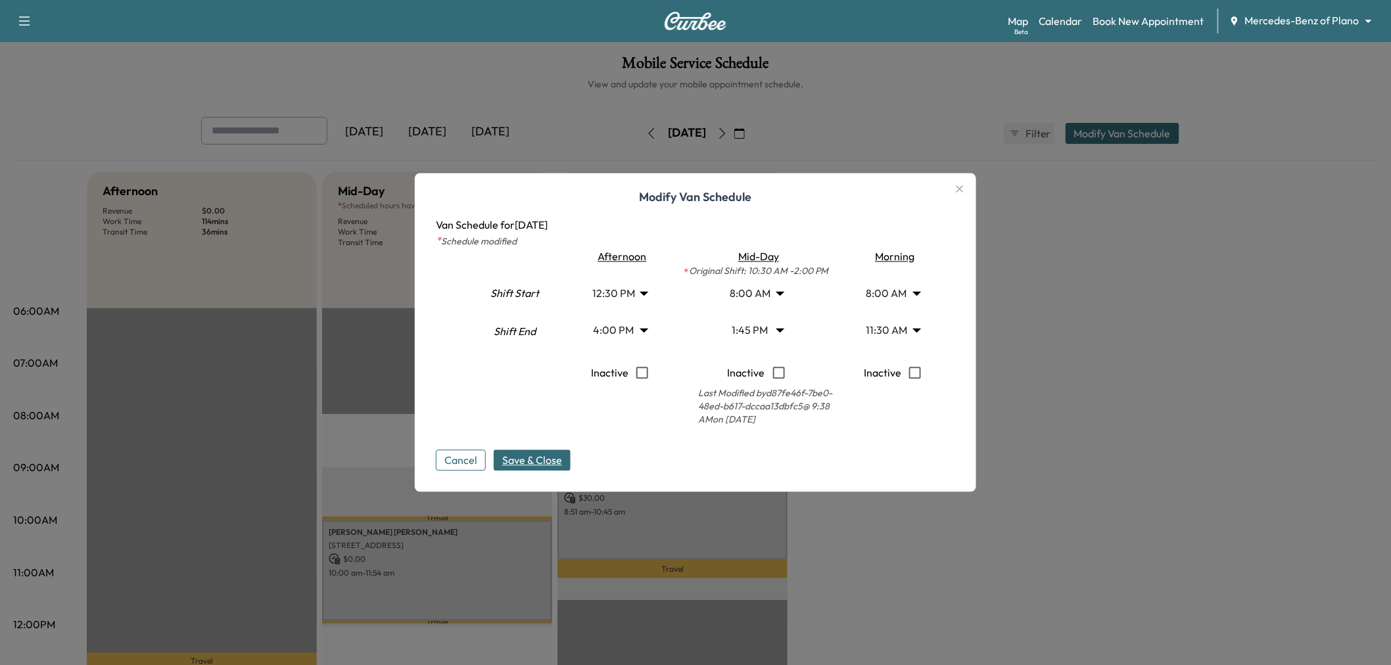
click at [546, 454] on span "Save & Close" at bounding box center [532, 461] width 60 height 16
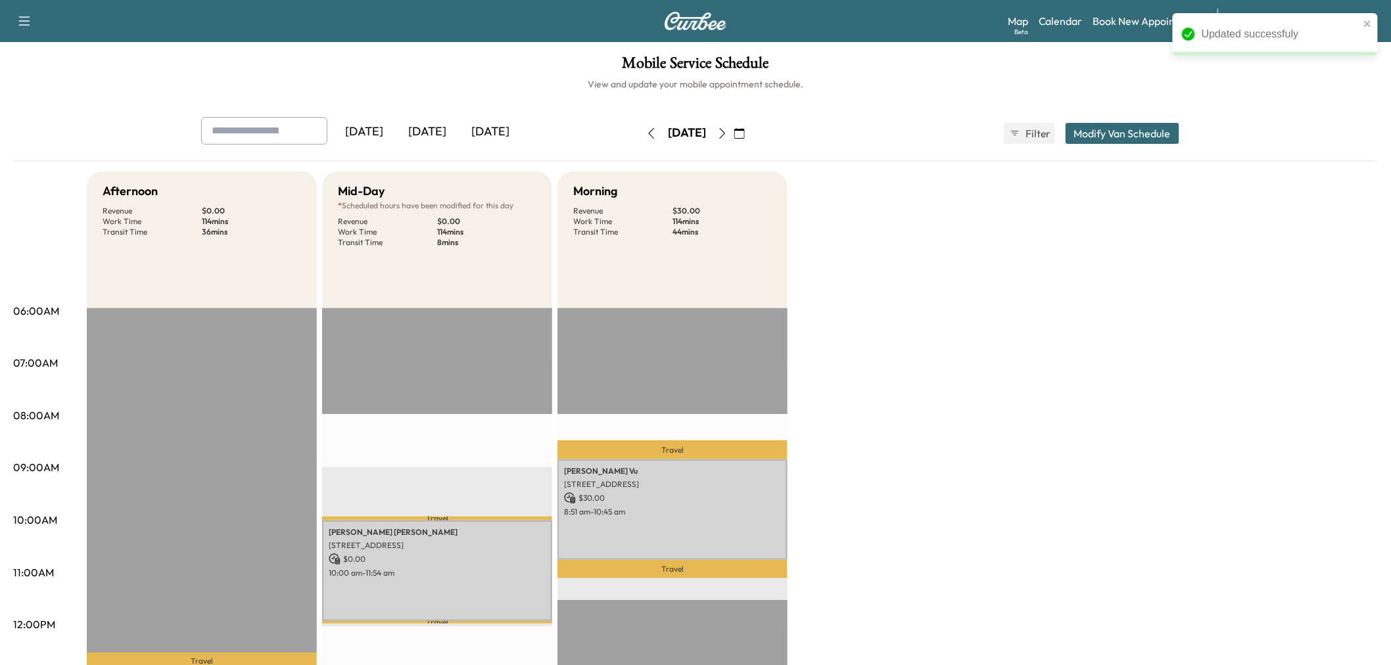
click at [987, 388] on div "Afternoon Revenue $ 0.00 Work Time 114 mins Transit Time 36 mins Travel Aarush …" at bounding box center [732, 665] width 1291 height 986
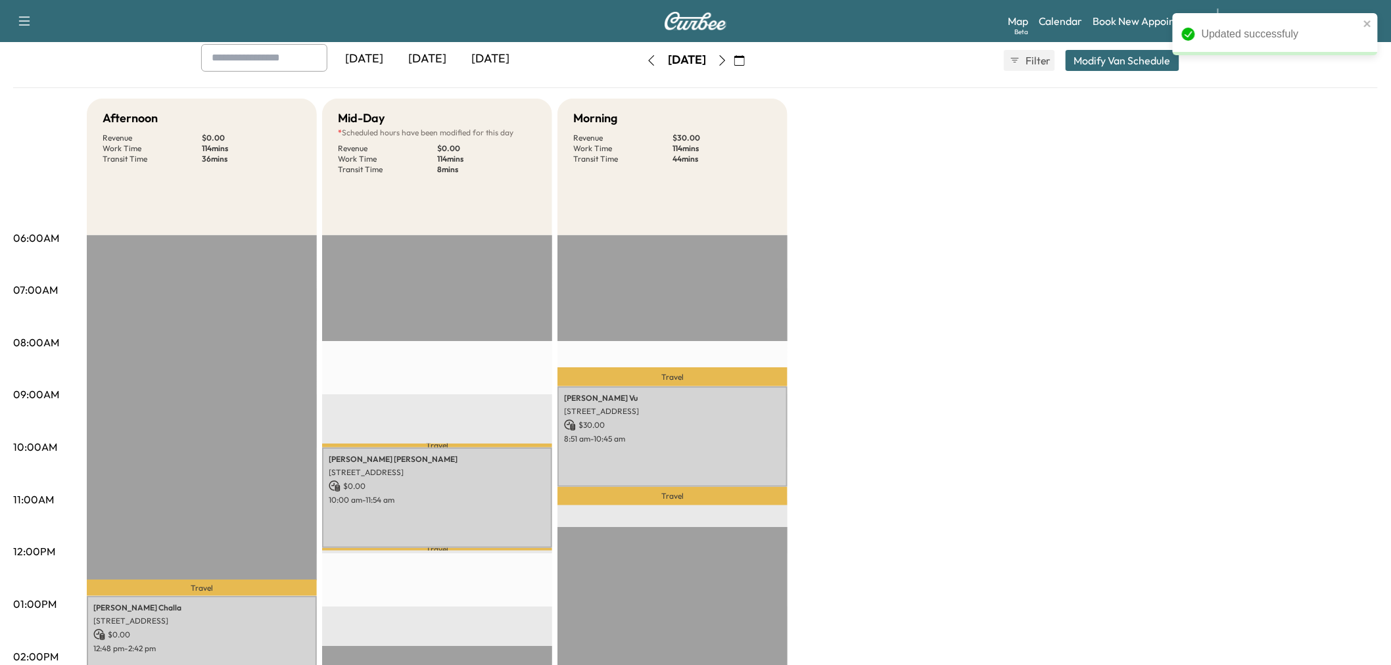
scroll to position [219, 0]
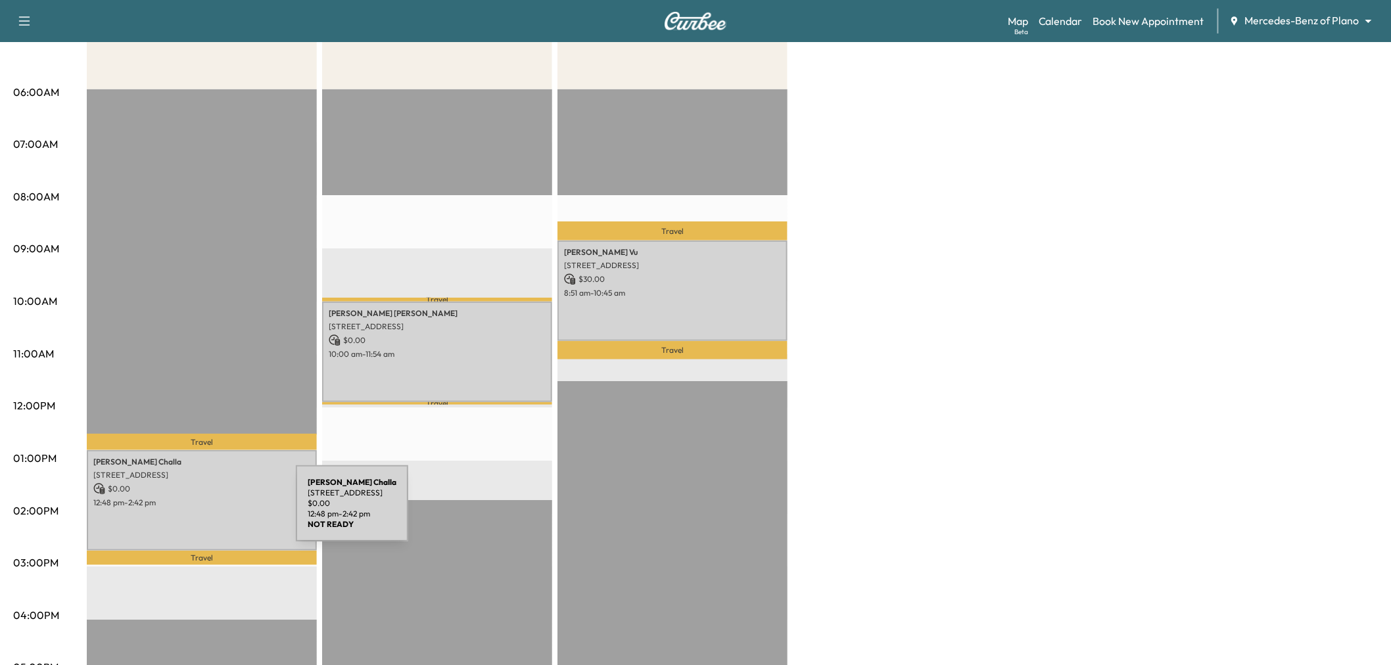
click at [197, 511] on div "Aarush Challa 9508 Varese Ct, Frisco, TX 75035, USA $ 0.00 12:48 pm - 2:42 pm" at bounding box center [202, 500] width 230 height 101
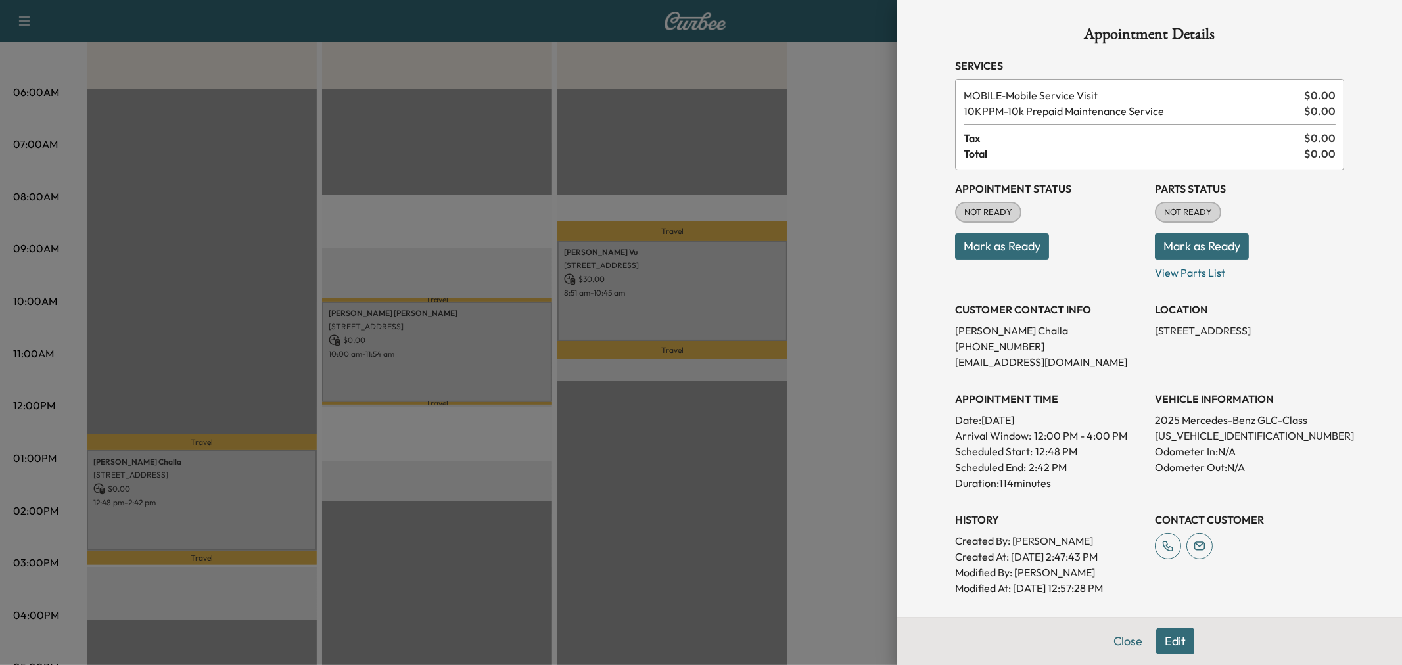
drag, startPoint x: 197, startPoint y: 511, endPoint x: 217, endPoint y: 504, distance: 21.2
click at [199, 511] on div at bounding box center [701, 332] width 1402 height 665
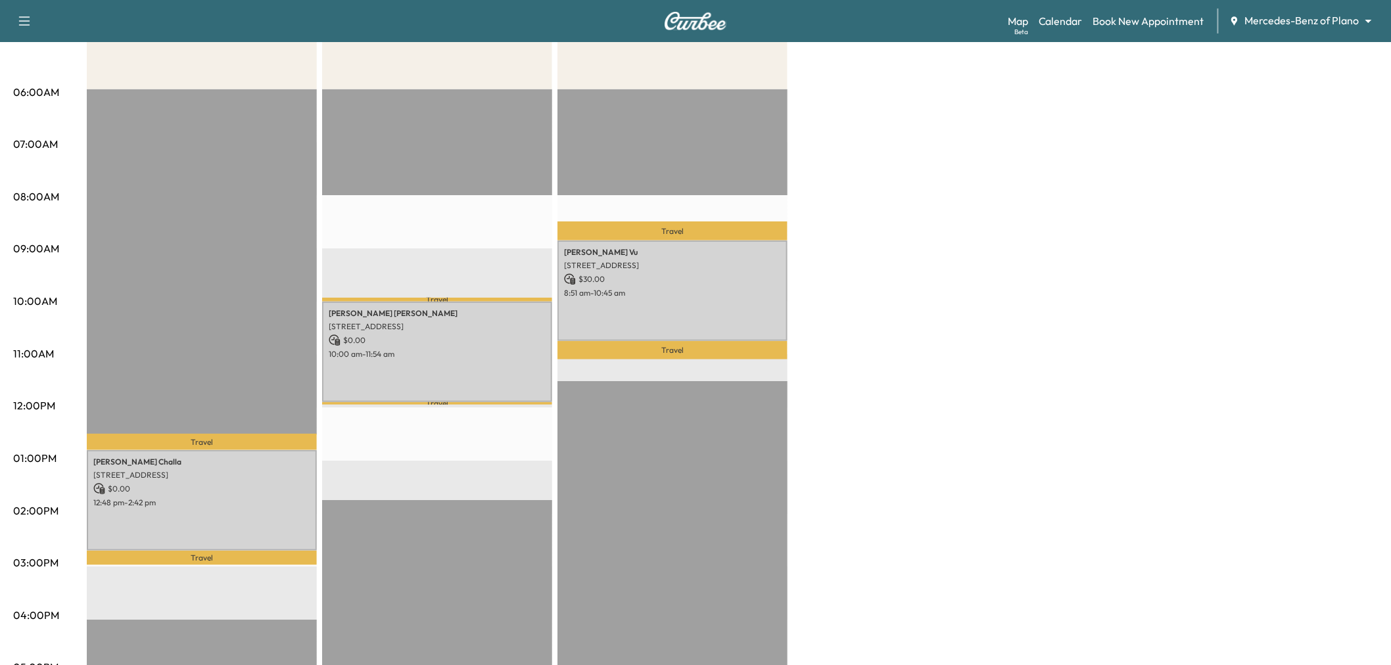
click at [855, 350] on div "Afternoon Revenue $ 0.00 Work Time 114 mins Transit Time 36 mins Travel Aarush …" at bounding box center [732, 446] width 1291 height 986
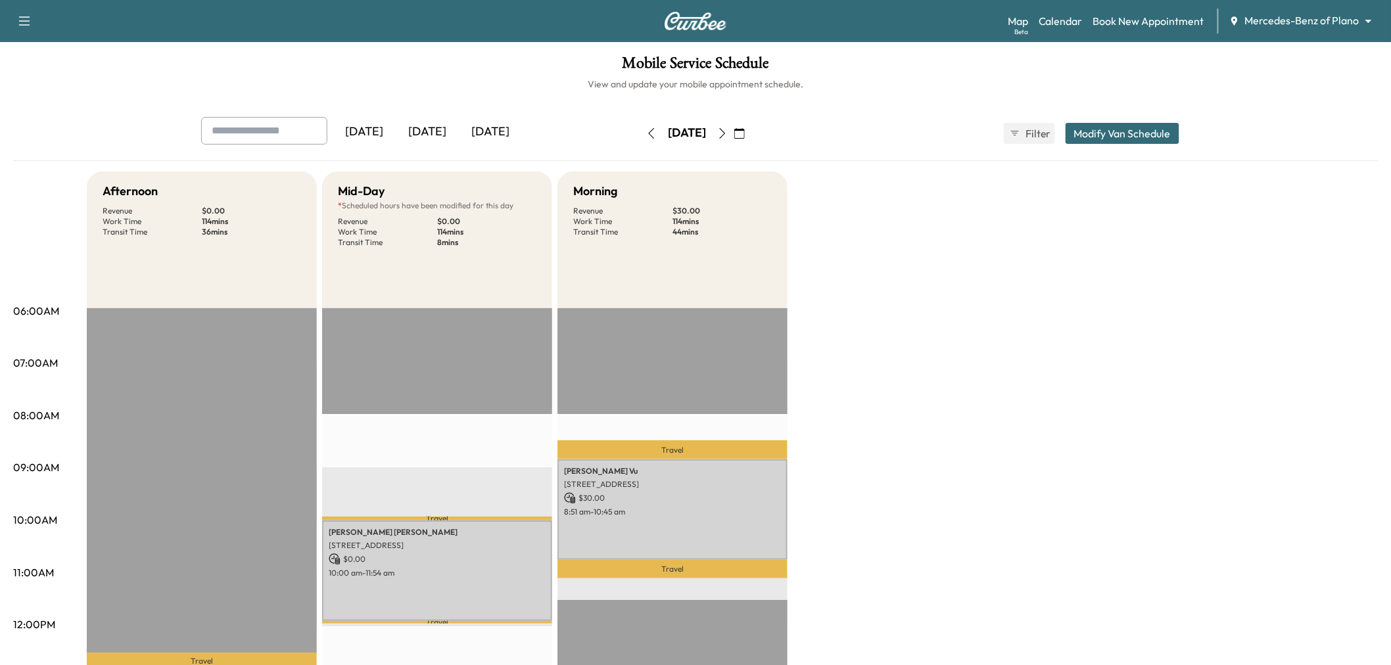
click at [726, 130] on icon "button" at bounding box center [723, 133] width 6 height 11
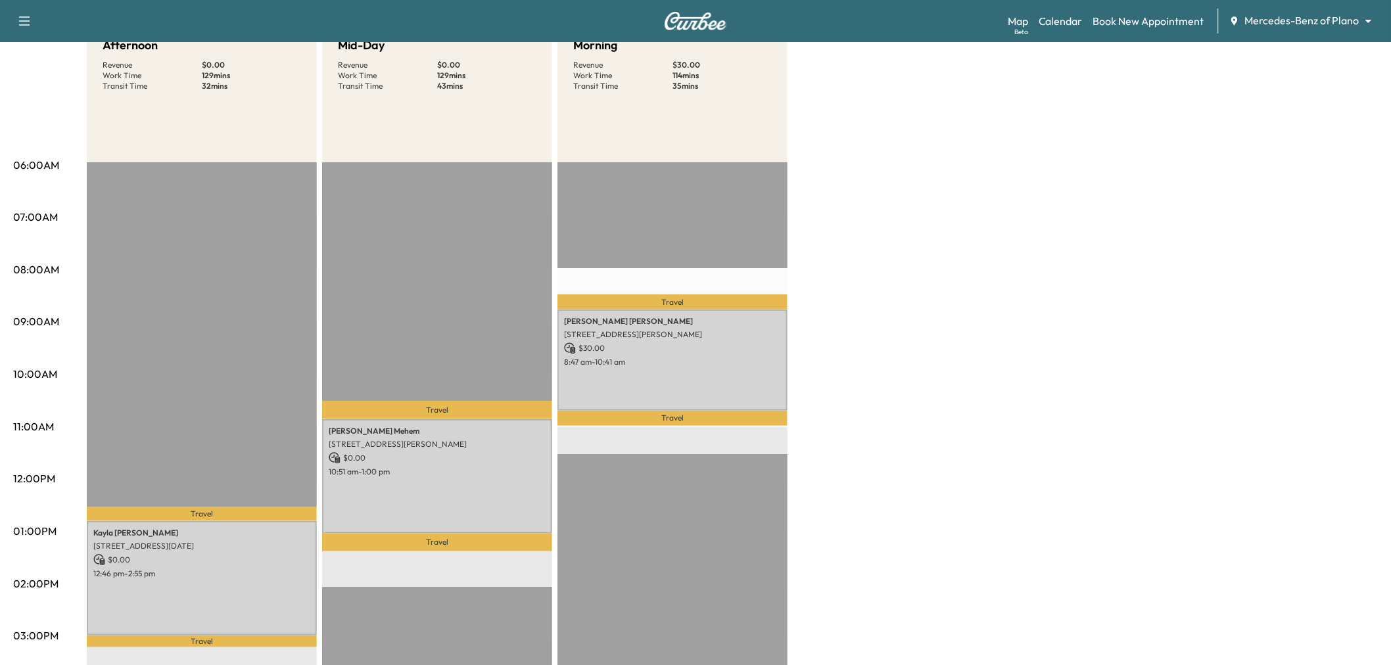
scroll to position [219, 0]
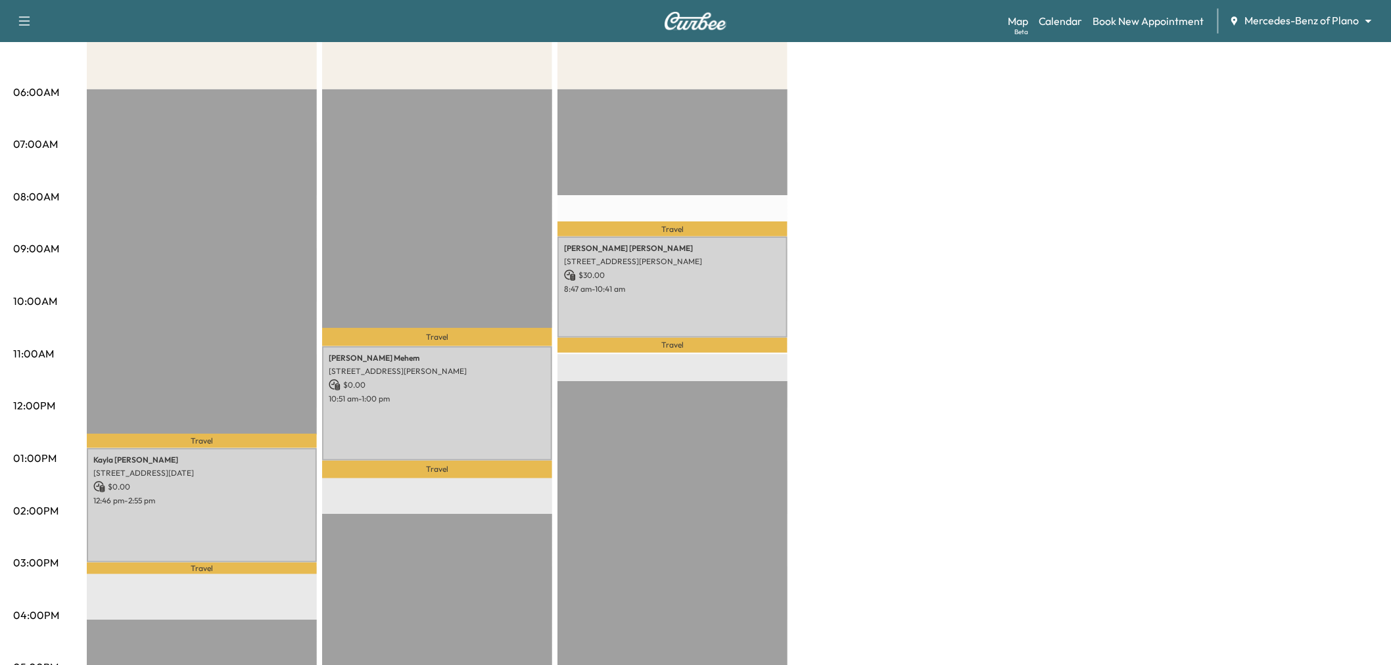
click at [988, 270] on div "Afternoon Revenue $ 0.00 Work Time 129 mins Transit Time 32 mins Travel Kayla E…" at bounding box center [732, 446] width 1291 height 986
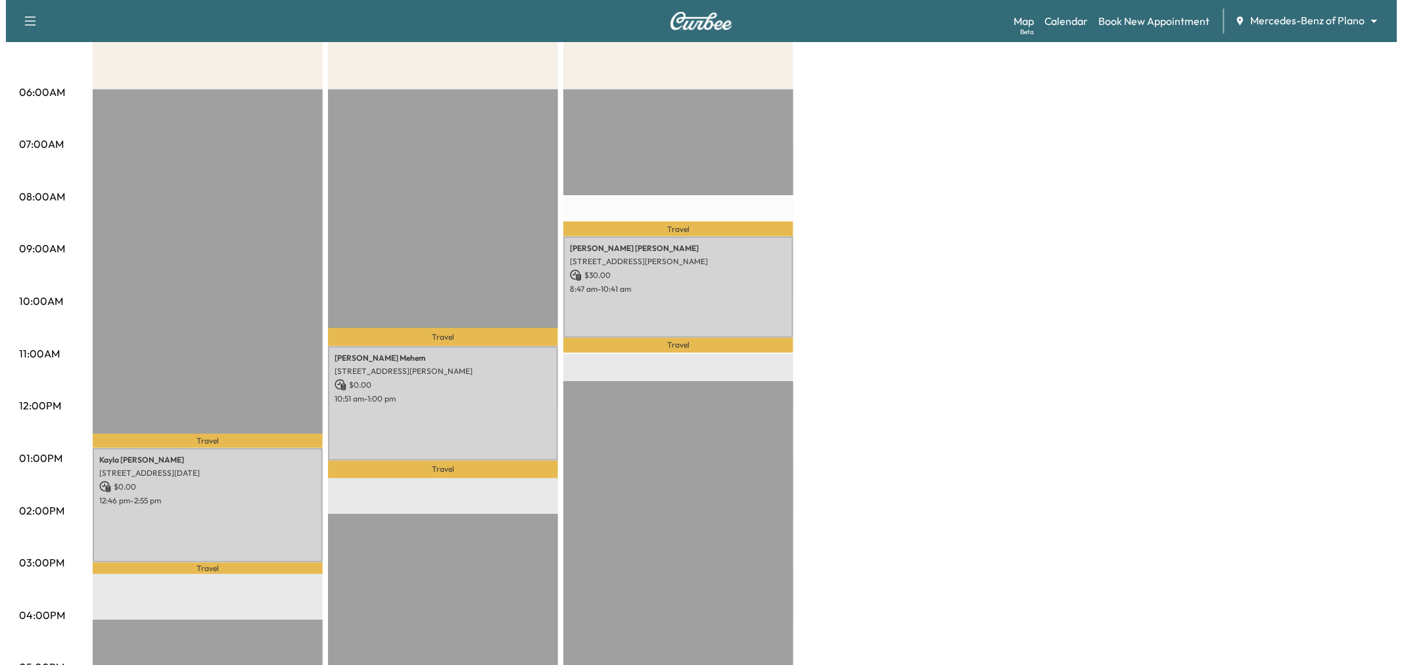
scroll to position [0, 0]
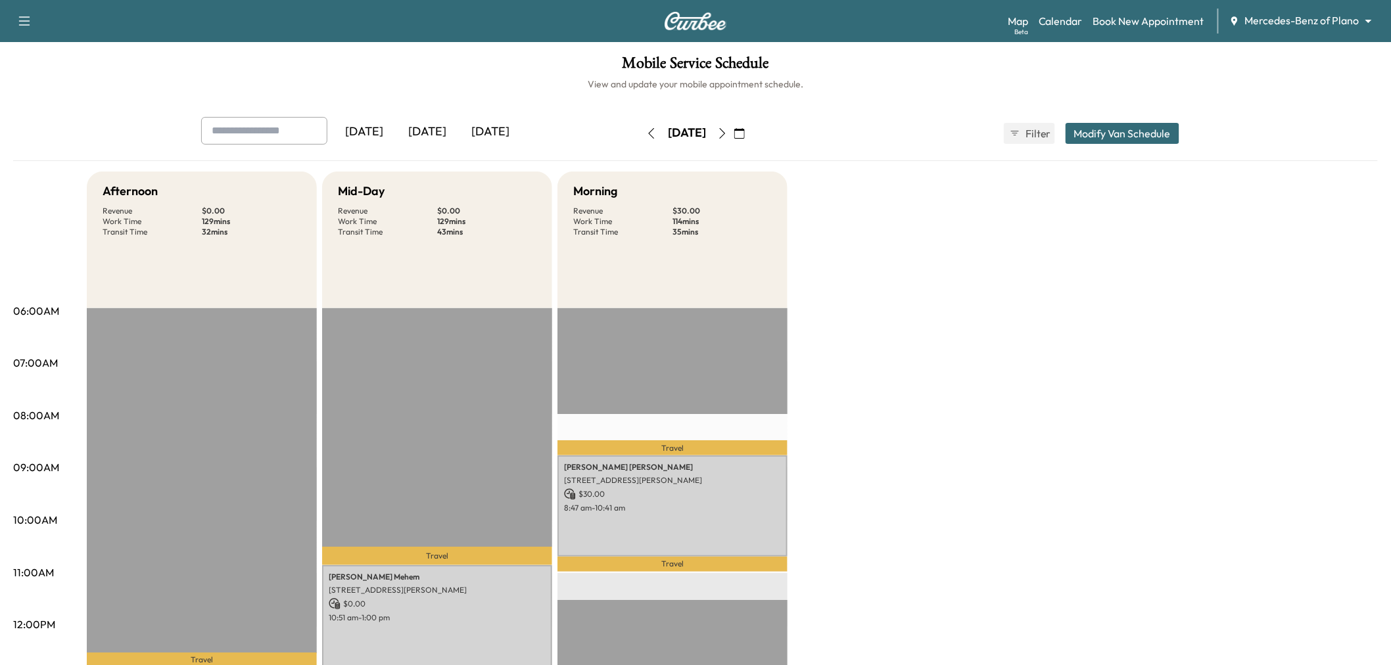
click at [440, 130] on div "[DATE]" at bounding box center [427, 132] width 63 height 30
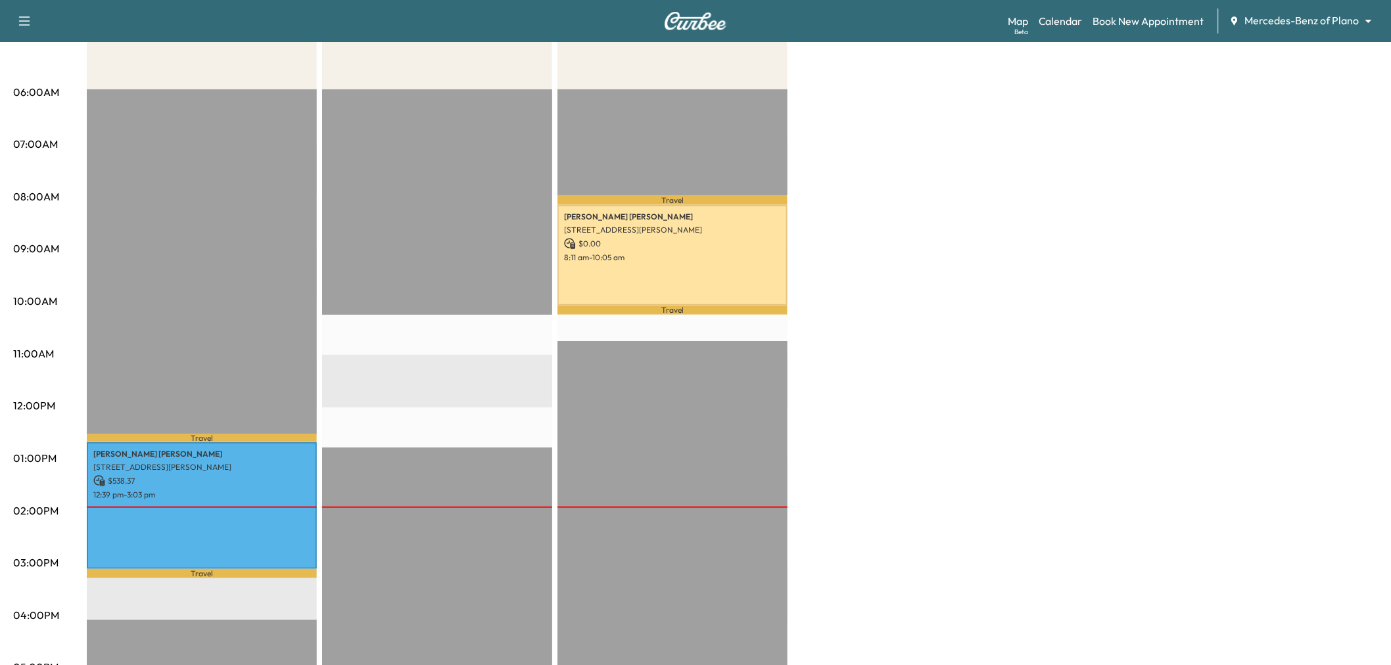
scroll to position [73, 0]
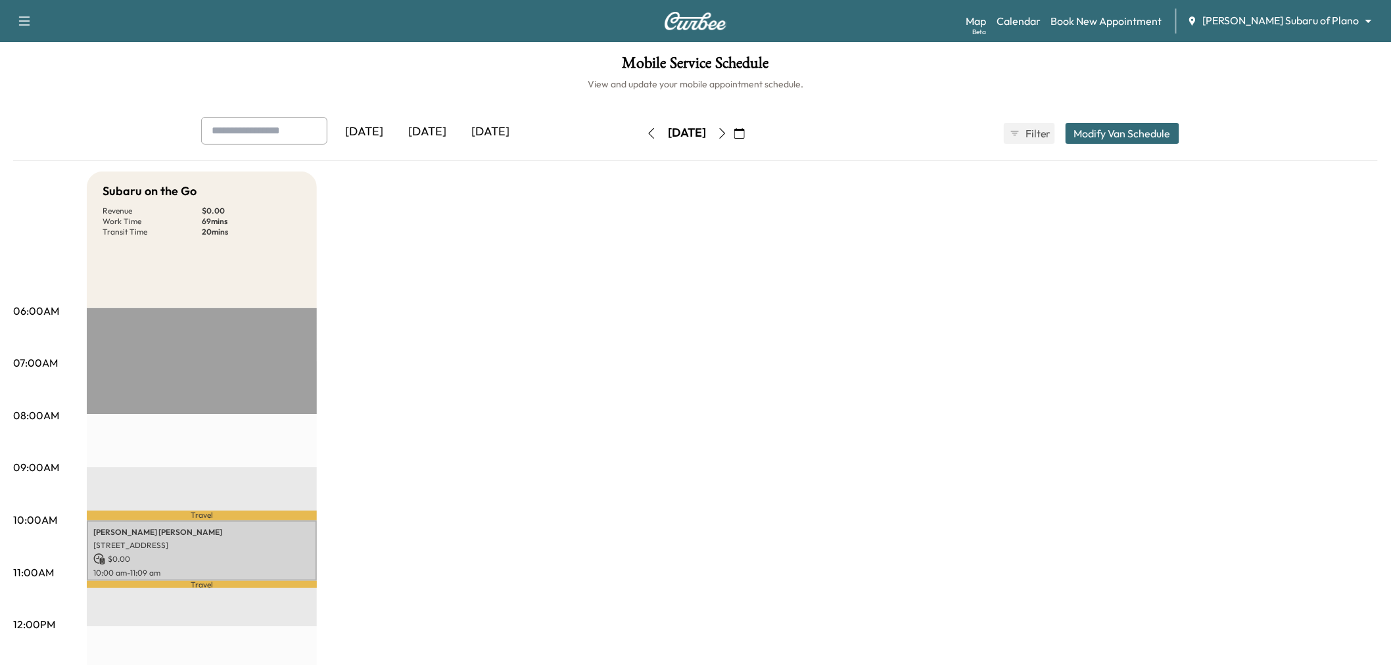
click at [442, 119] on div "[DATE]" at bounding box center [427, 132] width 63 height 30
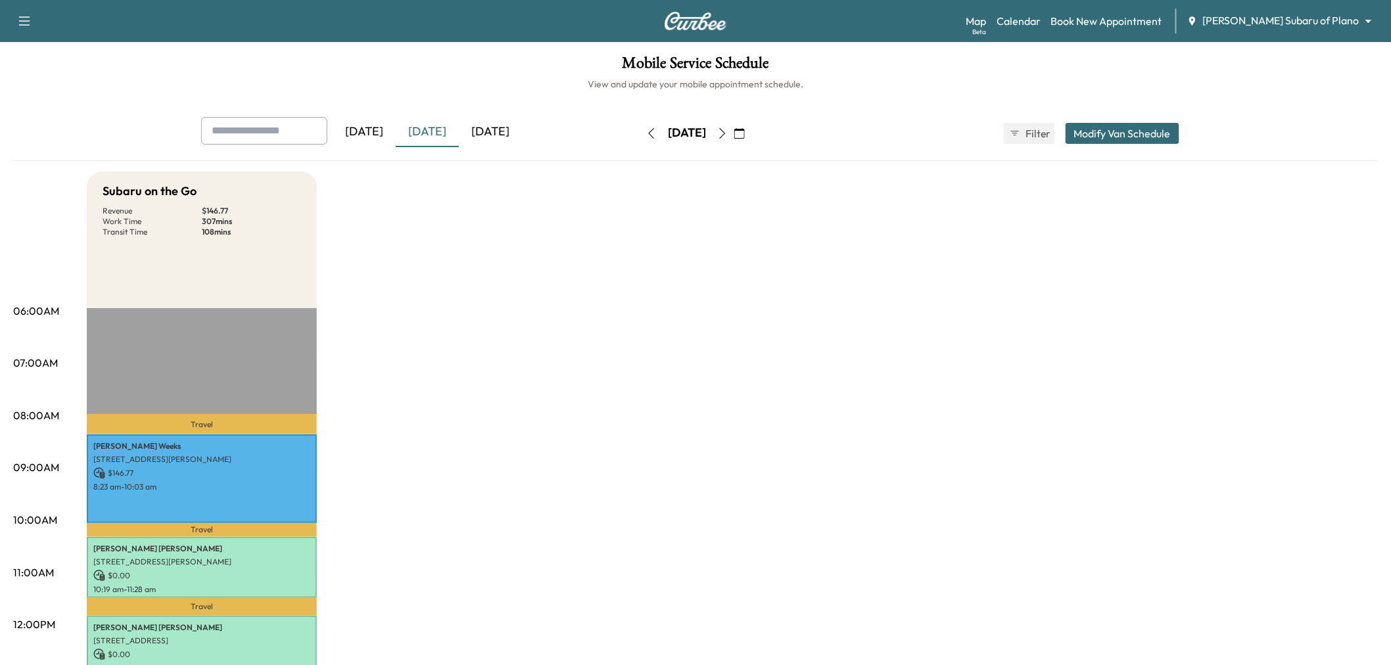
scroll to position [219, 0]
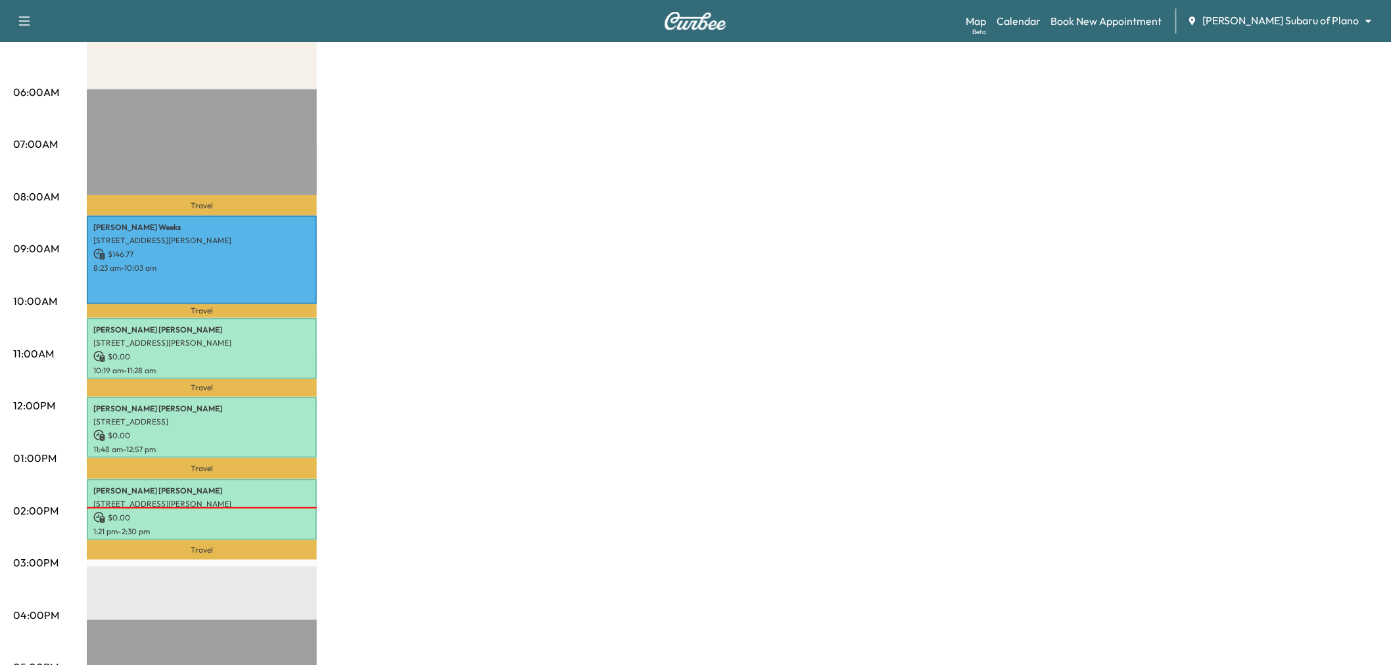
click at [527, 200] on div "Subaru on the Go Revenue $ 146.77 Work Time 307 mins Transit Time 108 mins Trav…" at bounding box center [732, 446] width 1291 height 986
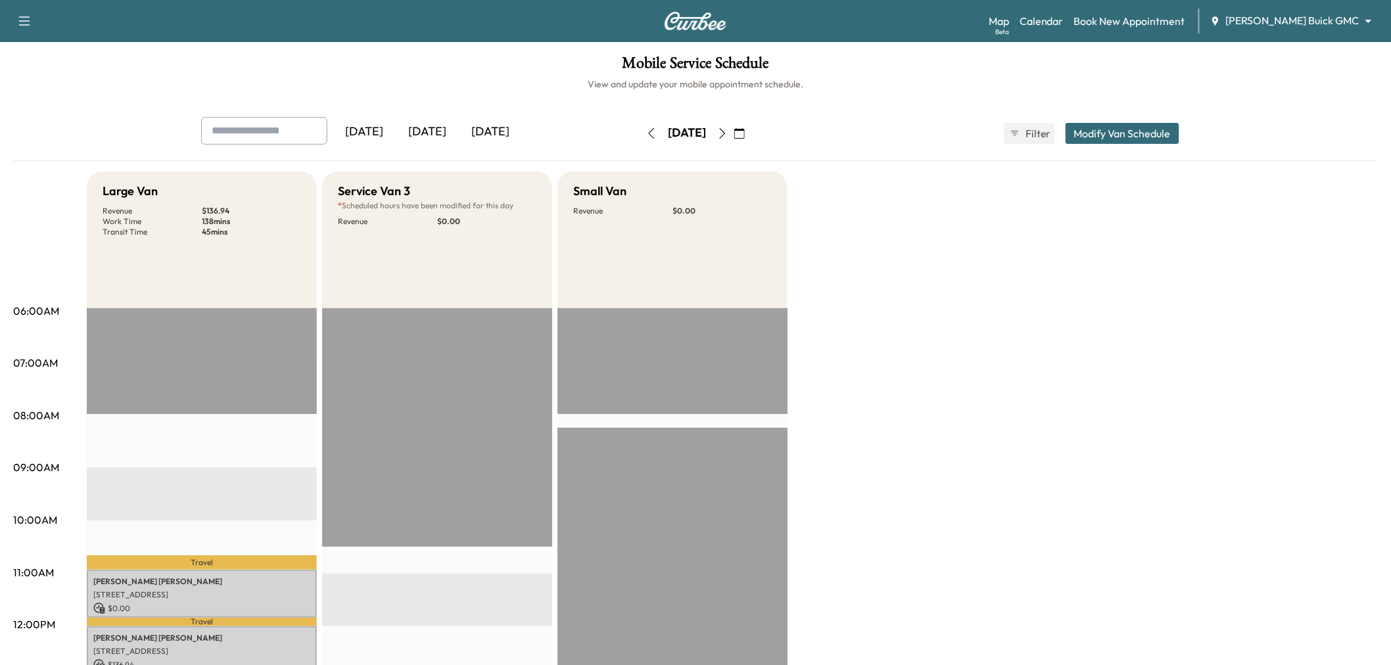
click at [419, 128] on div "[DATE]" at bounding box center [427, 132] width 63 height 30
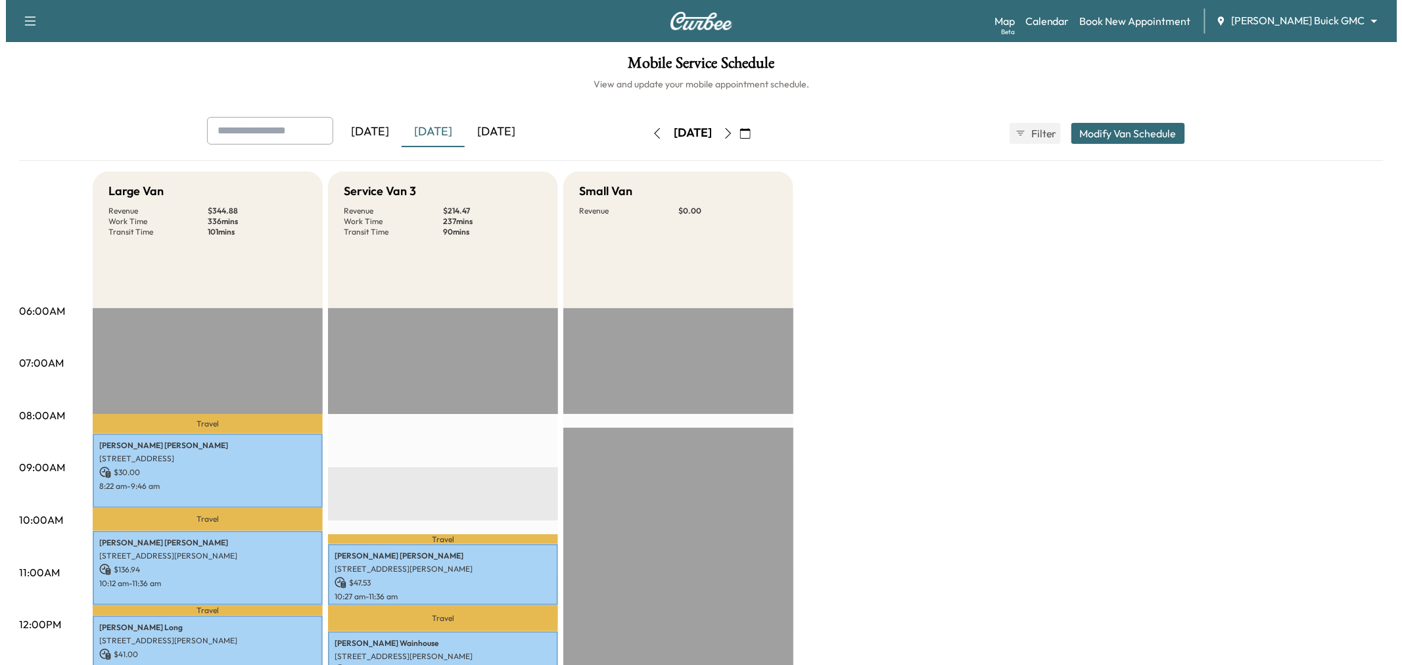
scroll to position [219, 0]
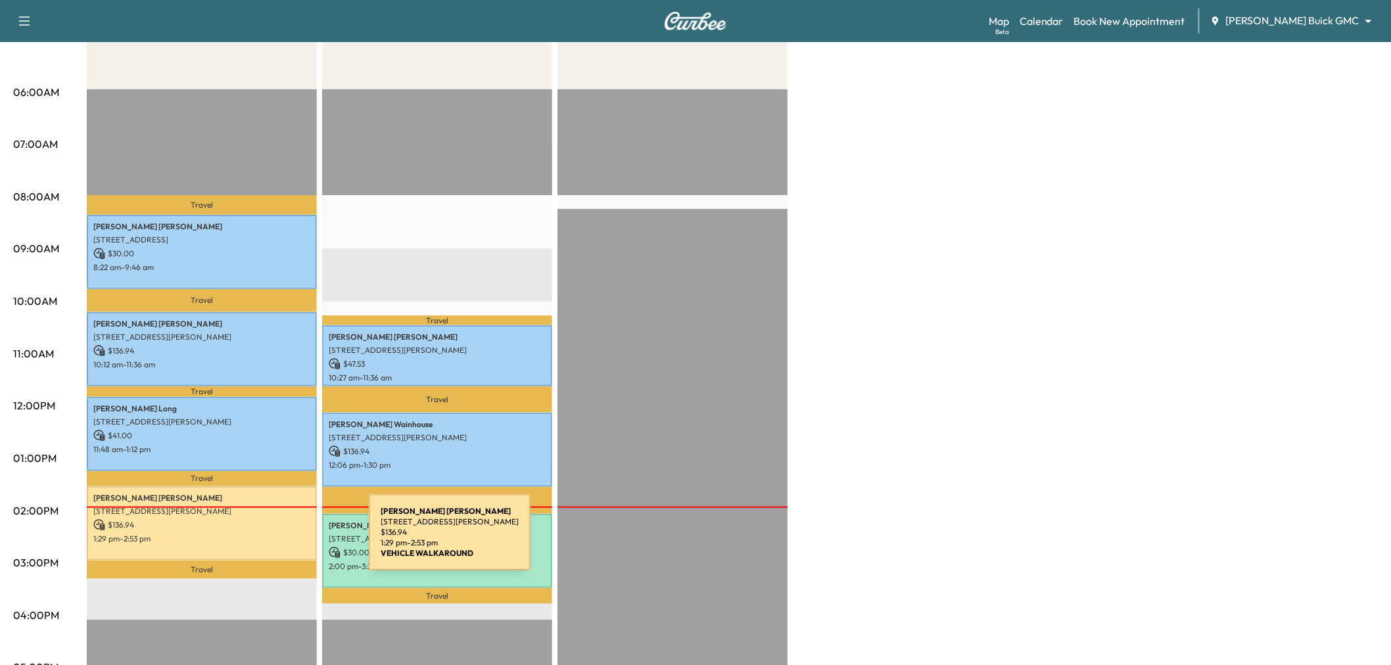
click at [270, 540] on div "[PERSON_NAME] [STREET_ADDRESS][PERSON_NAME] $ 136.94 1:29 pm - 2:53 pm" at bounding box center [202, 523] width 230 height 74
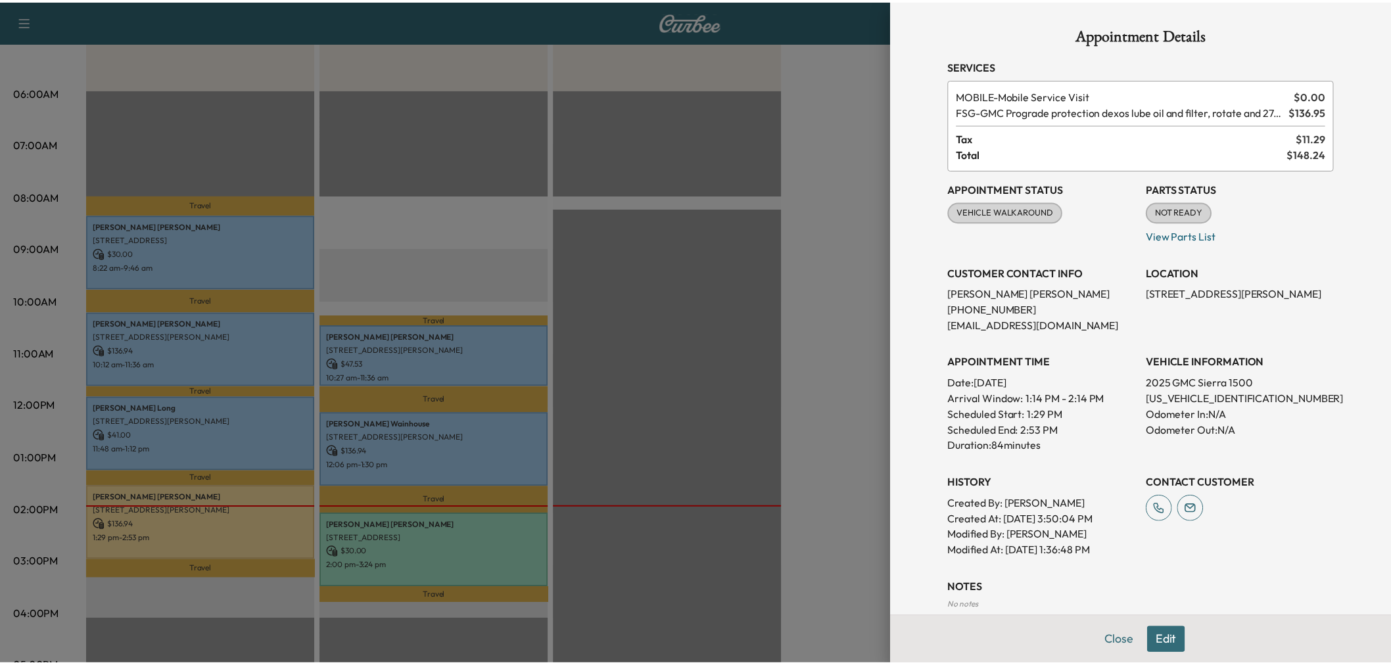
scroll to position [134, 0]
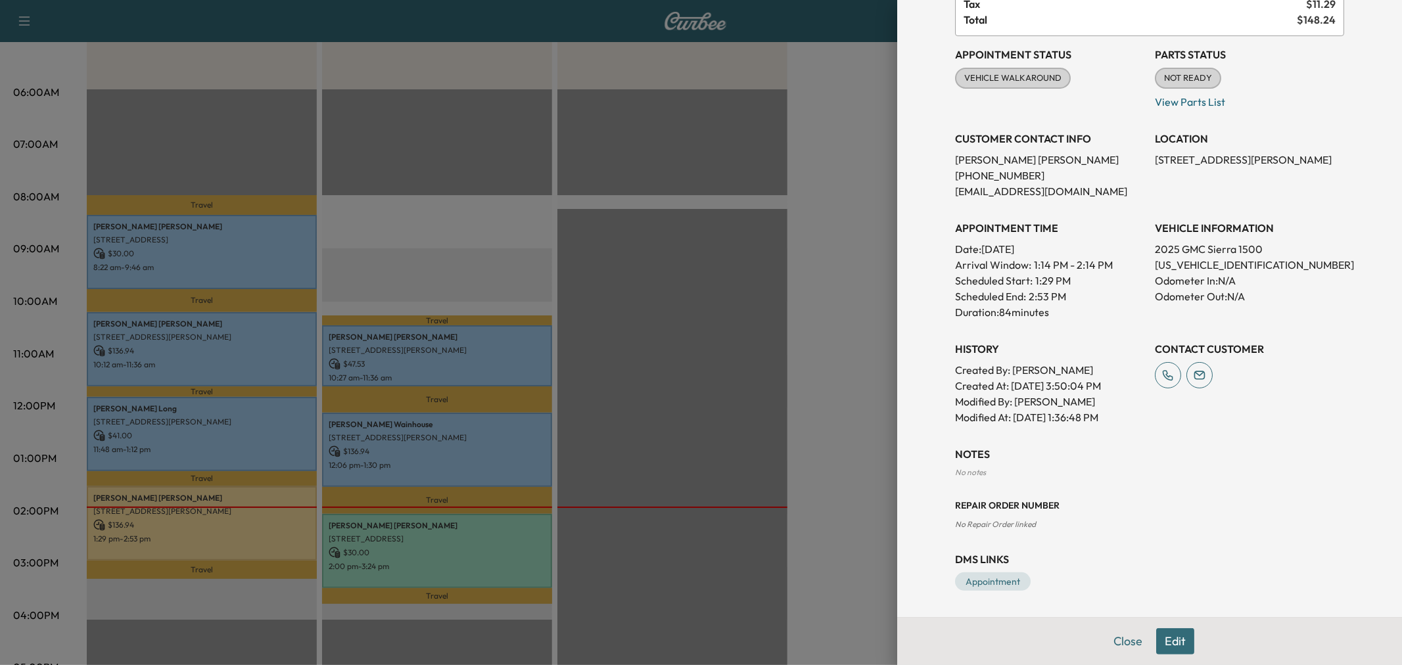
click at [435, 546] on div at bounding box center [701, 332] width 1402 height 665
